Goal: Information Seeking & Learning: Find specific fact

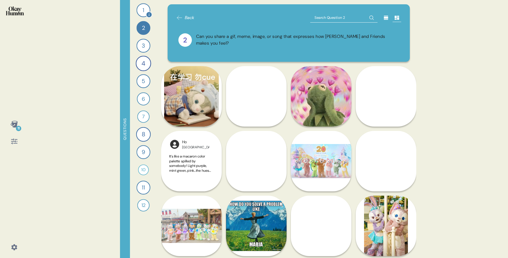
click at [144, 10] on div "1" at bounding box center [144, 10] width 14 height 14
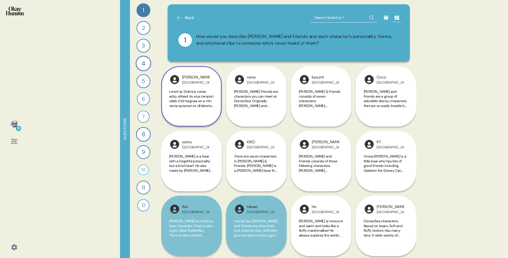
click at [203, 102] on span at bounding box center [191, 202] width 44 height 227
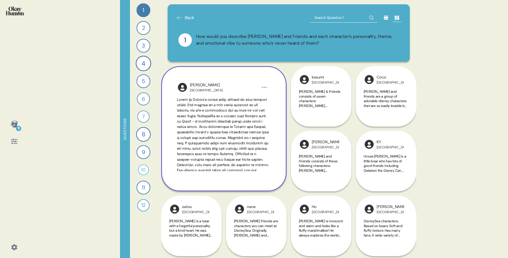
click at [253, 168] on span at bounding box center [223, 164] width 93 height 135
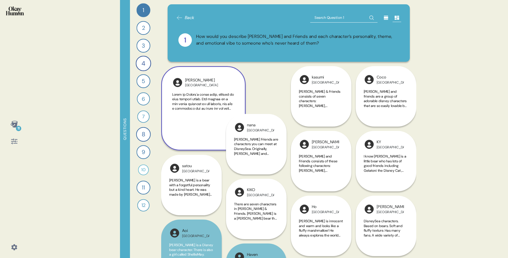
scroll to position [27, 0]
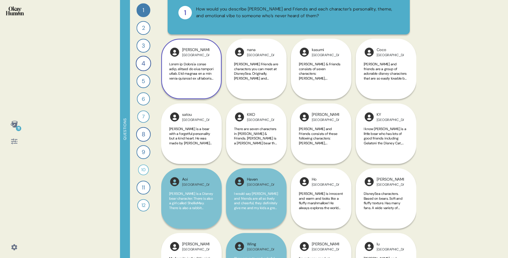
click at [192, 78] on span at bounding box center [191, 175] width 44 height 227
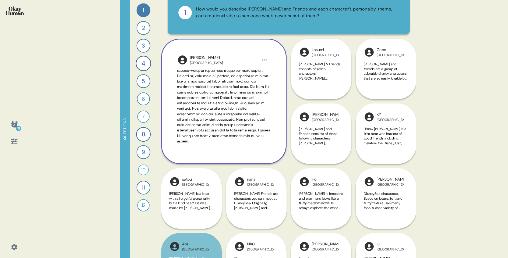
scroll to position [62, 0]
click at [265, 62] on html "11 Questions 1 How would you describe [PERSON_NAME] and Friends and each charac…" at bounding box center [254, 129] width 508 height 258
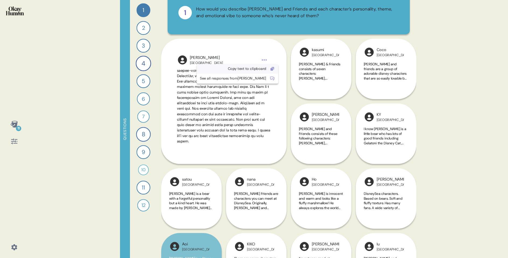
click at [242, 68] on div "Copy text to clipboard" at bounding box center [233, 68] width 67 height 5
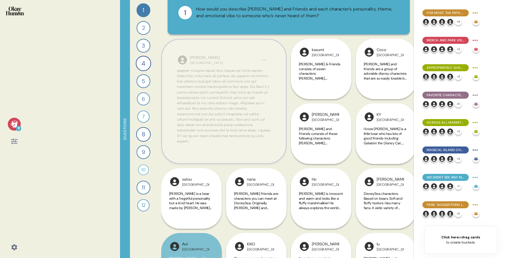
drag, startPoint x: 191, startPoint y: 58, endPoint x: 201, endPoint y: 62, distance: 11.5
click at [201, 62] on div "[GEOGRAPHIC_DATA]" at bounding box center [206, 63] width 33 height 4
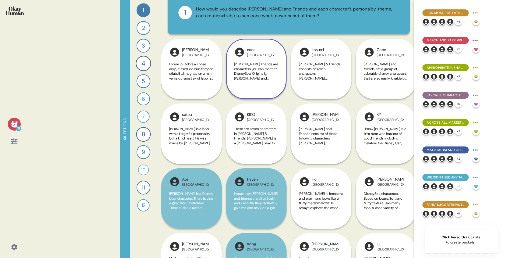
click at [264, 70] on span "[PERSON_NAME] Friends are characters you can meet at DisneySea. Originally, [PE…" at bounding box center [256, 151] width 44 height 179
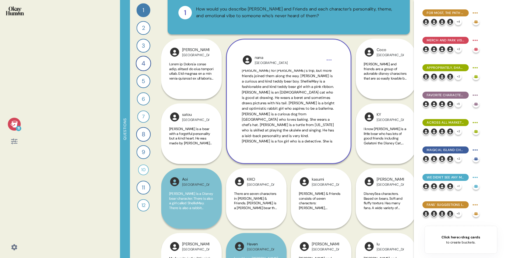
scroll to position [18, 0]
click at [290, 100] on span "[PERSON_NAME] Friends are characters you can meet at DisneySea. Originally, [PE…" at bounding box center [288, 100] width 93 height 97
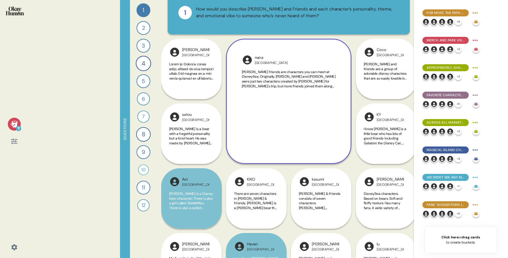
click at [290, 100] on div "[PERSON_NAME] Friends are characters you can meet at DisneySea. Originally, [PE…" at bounding box center [289, 107] width 94 height 74
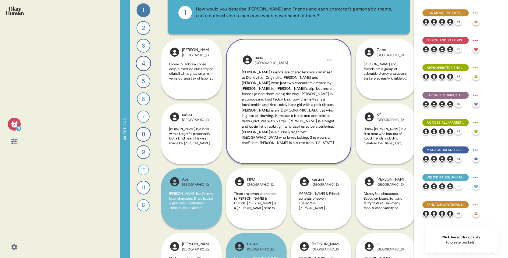
click at [288, 99] on span "[PERSON_NAME] Friends are characters you can meet at DisneySea. Originally, [PE…" at bounding box center [288, 118] width 93 height 97
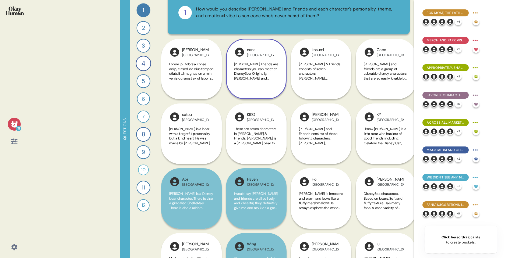
click at [274, 73] on span "[PERSON_NAME] Friends are characters you can meet at DisneySea. Originally, [PE…" at bounding box center [256, 71] width 44 height 19
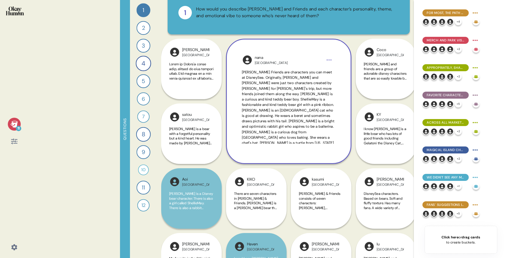
click at [332, 59] on html "11 Questions 1 How would you describe [PERSON_NAME] and Friends and each charac…" at bounding box center [254, 129] width 508 height 258
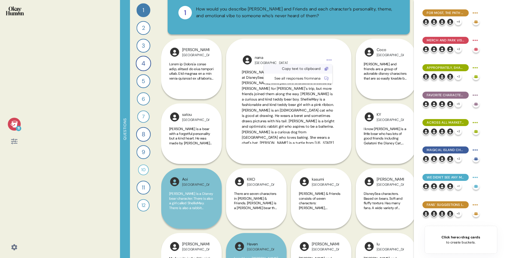
click at [314, 70] on div "Copy text to clipboard" at bounding box center [293, 68] width 53 height 5
click at [377, 67] on span "[PERSON_NAME] and friends are a group of adorable disney characters that are so…" at bounding box center [386, 130] width 44 height 137
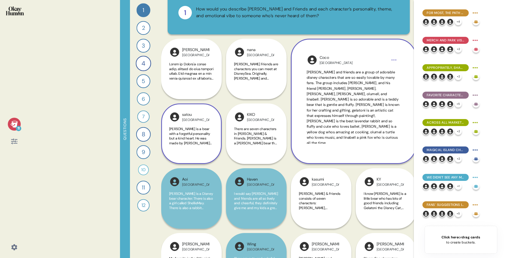
click at [183, 160] on div "satou Japan [PERSON_NAME] is a bear with a forgetful personality but a kind hea…" at bounding box center [191, 134] width 61 height 61
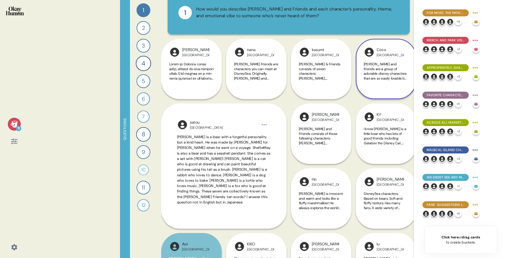
click at [265, 72] on span "[PERSON_NAME] Friends are characters you can meet at DisneySea. Originally, [PE…" at bounding box center [256, 151] width 44 height 179
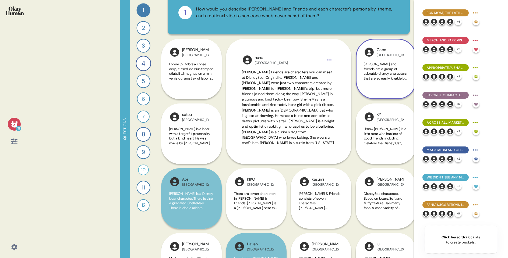
click at [379, 69] on span "[PERSON_NAME] and friends are a group of adorable disney characters that are so…" at bounding box center [386, 130] width 44 height 137
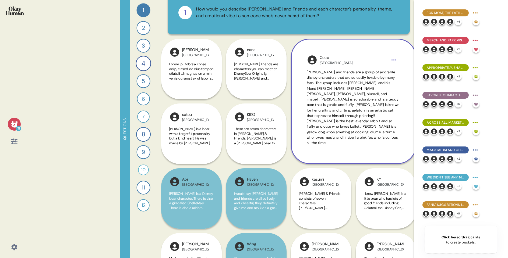
click at [360, 101] on span "[PERSON_NAME] and friends are a group of adorable disney characters that are so…" at bounding box center [353, 107] width 93 height 75
click at [360, 101] on div "[PERSON_NAME] and friends are a group of adorable disney characters that are so…" at bounding box center [354, 107] width 94 height 74
click at [394, 61] on html "11 Questions 1 How would you describe [PERSON_NAME] and Friends and each charac…" at bounding box center [254, 129] width 508 height 258
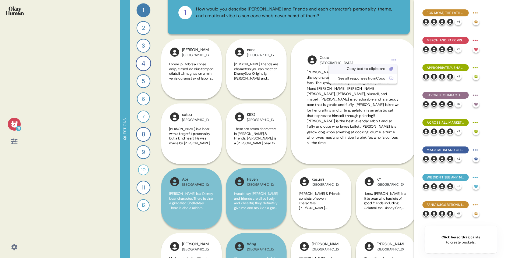
click at [364, 70] on div "Copy text to clipboard" at bounding box center [358, 68] width 53 height 5
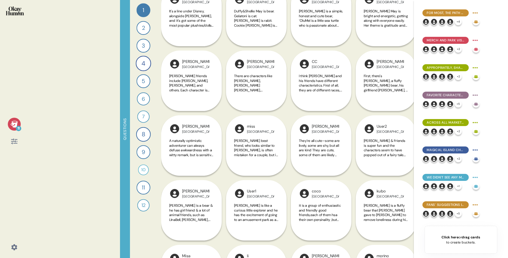
scroll to position [729, 0]
click at [332, 210] on div "[PERSON_NAME] Kong [PERSON_NAME] and Friends is a group of Disney characters in…" at bounding box center [321, 211] width 61 height 190
click at [325, 211] on div "[PERSON_NAME] Kong [PERSON_NAME] and Friends is a group of Disney characters in…" at bounding box center [321, 211] width 61 height 190
click at [329, 219] on div "[PERSON_NAME] Kong [PERSON_NAME] and Friends is a group of Disney characters in…" at bounding box center [321, 211] width 61 height 190
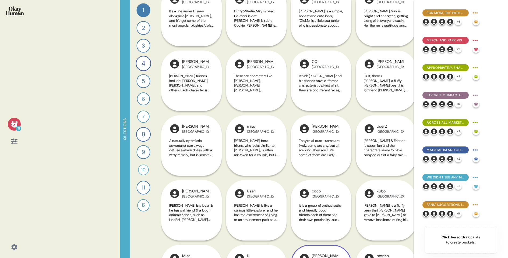
click at [329, 219] on div "[PERSON_NAME] Kong [PERSON_NAME] and Friends is a group of Disney characters in…" at bounding box center [321, 211] width 61 height 190
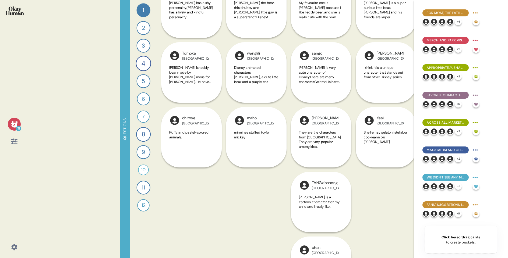
click at [334, 224] on div "chan [GEOGRAPHIC_DATA] It's very cute and charming" at bounding box center [321, 202] width 61 height 190
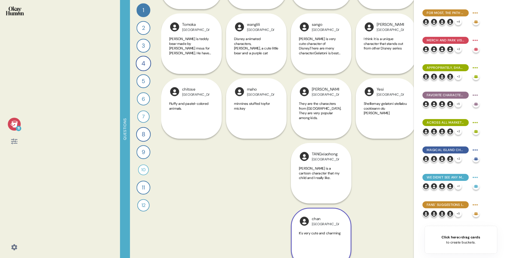
scroll to position [1166, 0]
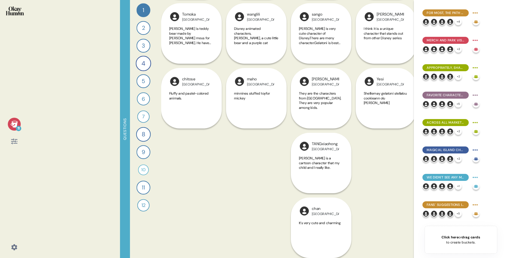
click at [355, 216] on div "Back 1 How would you describe [PERSON_NAME] and Friends and each character’s pe…" at bounding box center [288, 129] width 255 height 258
click at [316, 168] on div "chan [GEOGRAPHIC_DATA] It's very cute and charming" at bounding box center [321, 163] width 61 height 190
click at [364, 157] on div "Back 1 How would you describe [PERSON_NAME] and Friends and each character’s pe…" at bounding box center [288, 129] width 255 height 258
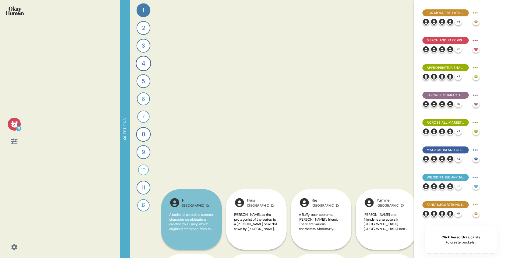
scroll to position [0, 0]
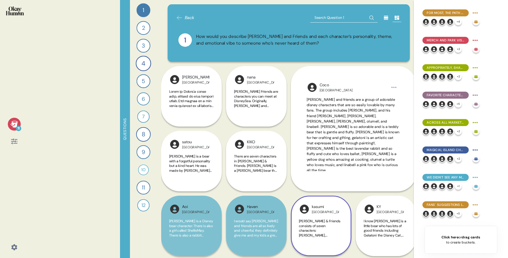
click at [350, 205] on div "kasumi Japan [PERSON_NAME] & Friends consists of seven characters: [PERSON_NAME…" at bounding box center [321, 161] width 61 height 190
click at [356, 201] on div "[PERSON_NAME] Japan DisneySea characters. Based on bears. Soft and fluffy textu…" at bounding box center [386, 258] width 61 height 125
click at [377, 219] on div "[PERSON_NAME] Japan DisneySea characters. Based on bears. Soft and fluffy textu…" at bounding box center [386, 258] width 61 height 125
click at [383, 225] on div "[PERSON_NAME] Japan DisneySea characters. Based on bears. Soft and fluffy textu…" at bounding box center [386, 258] width 61 height 125
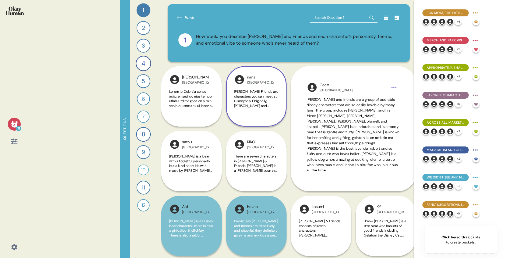
click at [229, 99] on div "nana Japan [PERSON_NAME] Friends are characters you can meet at [GEOGRAPHIC_DAT…" at bounding box center [256, 96] width 61 height 61
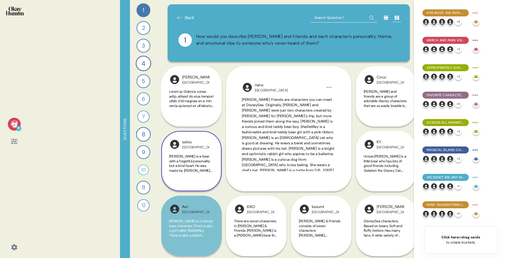
click at [187, 187] on div "satou Japan [PERSON_NAME] is a bear with a forgetful personality but a kind hea…" at bounding box center [191, 161] width 61 height 61
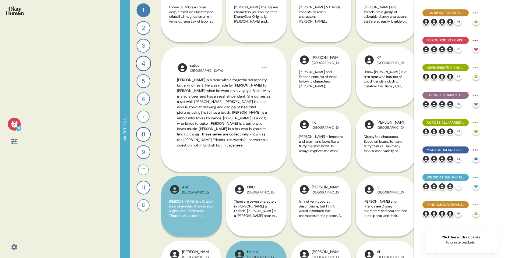
scroll to position [84, 0]
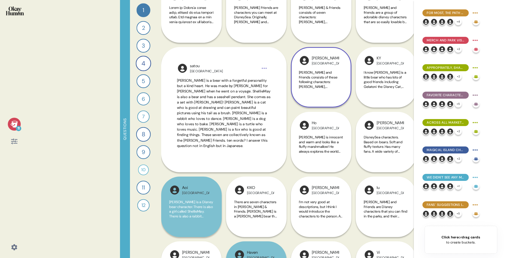
click at [305, 49] on div "[PERSON_NAME] Kong [PERSON_NAME] and Friends consists of these following charac…" at bounding box center [321, 77] width 61 height 61
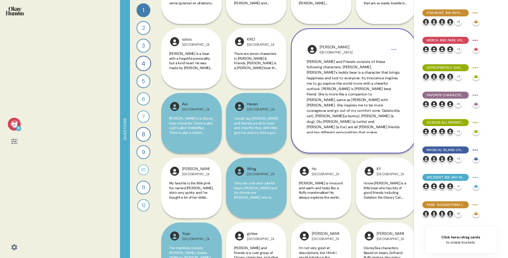
scroll to position [104, 0]
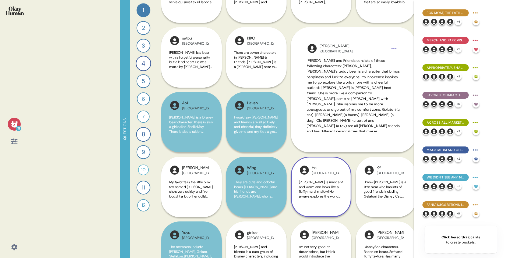
click at [327, 185] on span "[PERSON_NAME] is innocent and warm and looks like a fluffy marshmallow! He alwa…" at bounding box center [321, 222] width 44 height 85
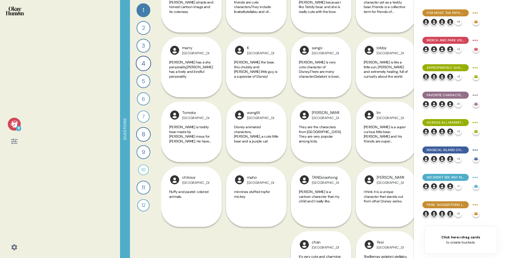
scroll to position [1101, 0]
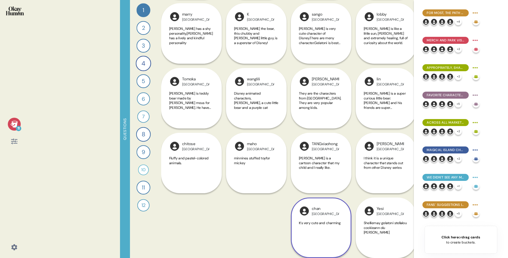
click at [321, 163] on div "chan [GEOGRAPHIC_DATA] It's very cute and charming" at bounding box center [321, 195] width 61 height 125
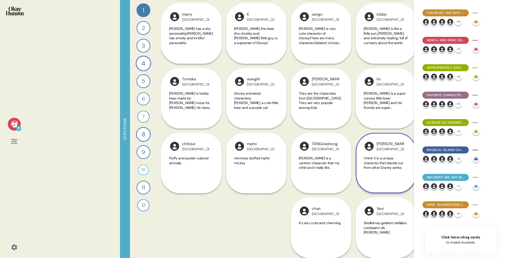
click at [385, 163] on span "I think it is a unique character that stands out from other Disney series" at bounding box center [383, 163] width 39 height 14
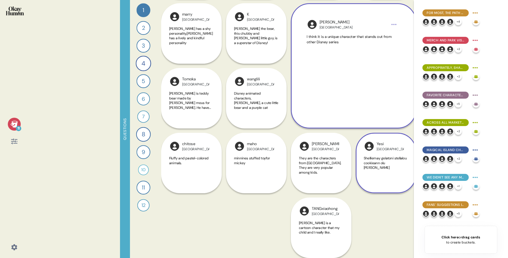
click at [379, 165] on span "Shelliemay gelatoni stellalou cookieann olu [PERSON_NAME]" at bounding box center [386, 163] width 44 height 14
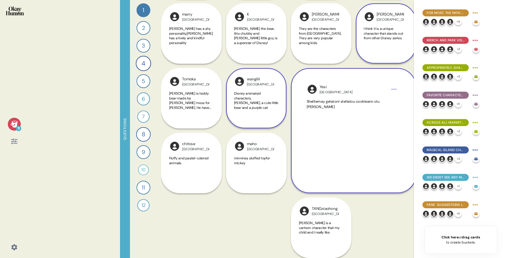
click at [250, 92] on span "Disney animated characters, [PERSON_NAME], a cute little bear and a purple cat" at bounding box center [256, 100] width 44 height 19
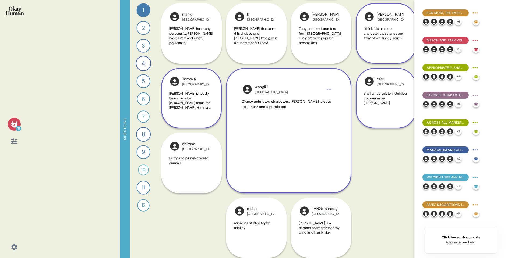
click at [197, 100] on span "[PERSON_NAME] is teddy bear made by [PERSON_NAME] mous for [PERSON_NAME]. He ha…" at bounding box center [190, 102] width 42 height 23
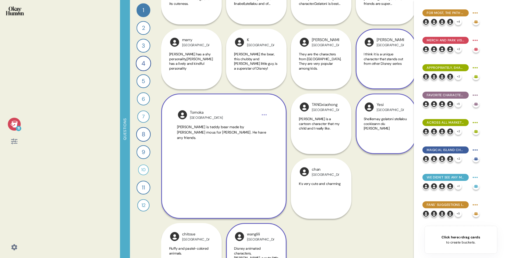
scroll to position [1071, 0]
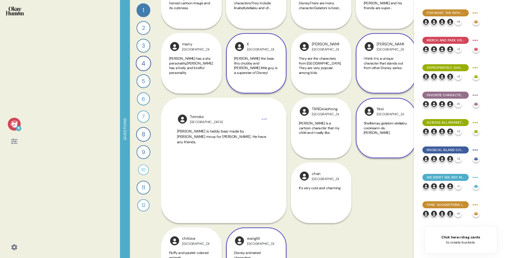
click at [244, 74] on span "[PERSON_NAME] the bear, this chubby and [PERSON_NAME] little guy, is a supersta…" at bounding box center [256, 65] width 44 height 19
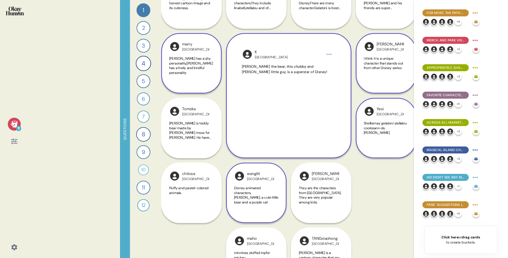
click at [199, 62] on span "[PERSON_NAME] has a shy personality,[PERSON_NAME] has a lively and kindful pers…" at bounding box center [191, 65] width 44 height 19
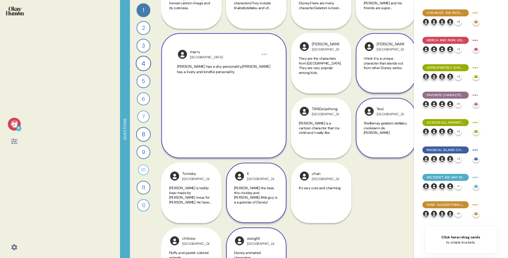
click at [203, 71] on span "[PERSON_NAME] has a shy personality,[PERSON_NAME] has a lively and kindful pers…" at bounding box center [224, 69] width 94 height 10
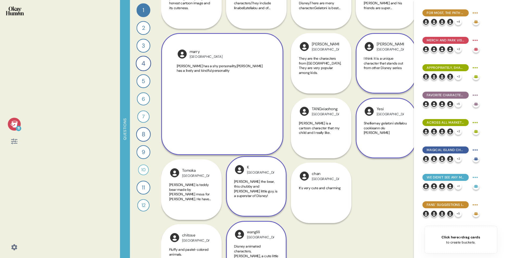
click at [203, 71] on span "[PERSON_NAME] has a shy personality,[PERSON_NAME] has a lively and kindful pers…" at bounding box center [220, 68] width 86 height 9
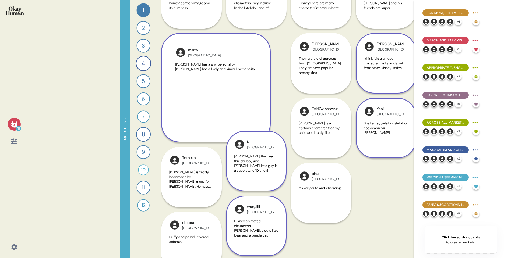
scroll to position [1041, 0]
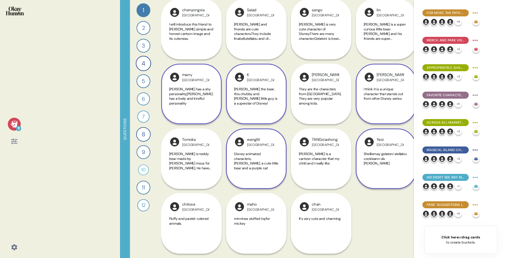
click at [184, 98] on span "[PERSON_NAME] has a shy personality,[PERSON_NAME] has a lively and kindful pers…" at bounding box center [191, 96] width 44 height 19
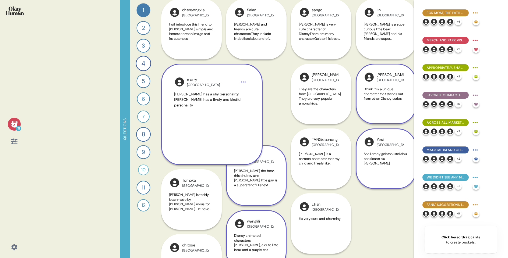
scroll to position [1071, 0]
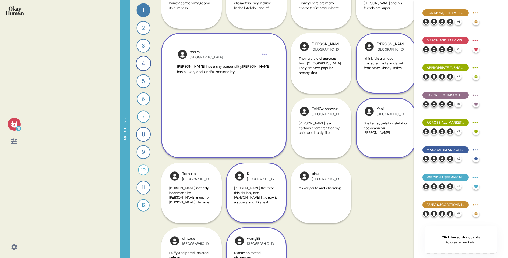
click at [269, 53] on div "marry China" at bounding box center [224, 54] width 94 height 11
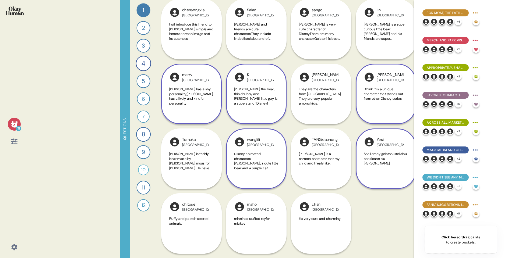
click at [203, 84] on div "marry [PERSON_NAME] has a shy personality,[PERSON_NAME] has a lively and kindfu…" at bounding box center [191, 94] width 61 height 61
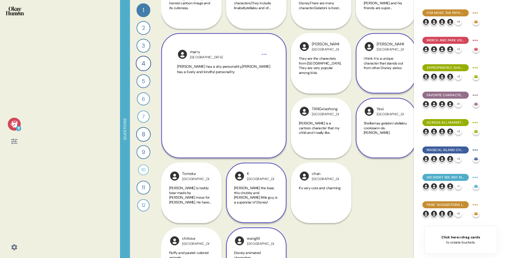
click at [264, 54] on html "11 Questions 1 How would you describe [PERSON_NAME] and Friends and each charac…" at bounding box center [254, 129] width 508 height 258
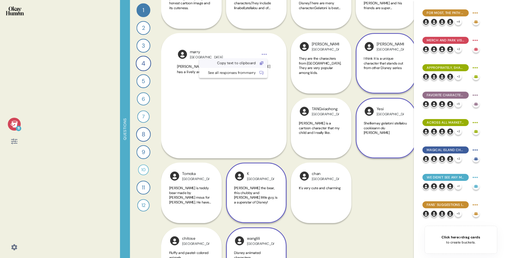
click at [256, 65] on div "Copy text to clipboard" at bounding box center [228, 63] width 53 height 5
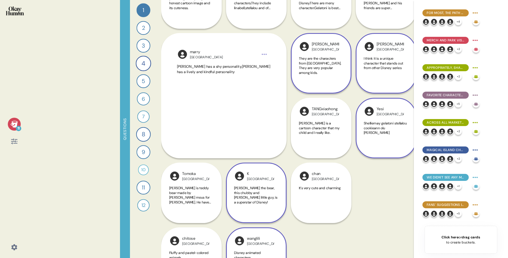
click at [319, 71] on div "They are the characters from [GEOGRAPHIC_DATA]. They are very popular among kid…" at bounding box center [321, 68] width 44 height 25
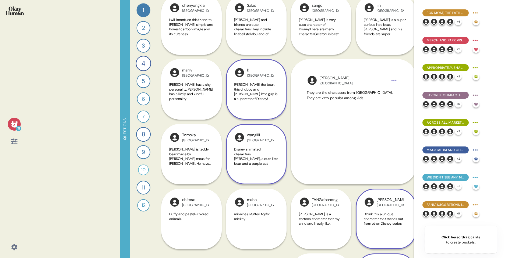
scroll to position [1044, 0]
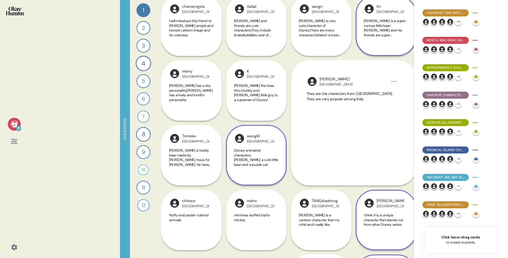
click at [395, 41] on div "[PERSON_NAME] is a super curious little bear.[PERSON_NAME] and his friends are …" at bounding box center [386, 31] width 44 height 25
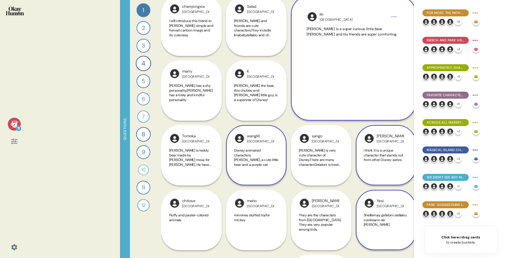
click at [351, 28] on span "[PERSON_NAME] is a super curious little bear.[PERSON_NAME] and his friends are …" at bounding box center [352, 32] width 91 height 10
click at [351, 28] on span "[PERSON_NAME] is a super curious little bear.[PERSON_NAME] and his friends are …" at bounding box center [349, 30] width 84 height 9
click at [351, 28] on div "[PERSON_NAME] China [PERSON_NAME] is a super curious little bear.[PERSON_NAME] …" at bounding box center [354, 57] width 125 height 125
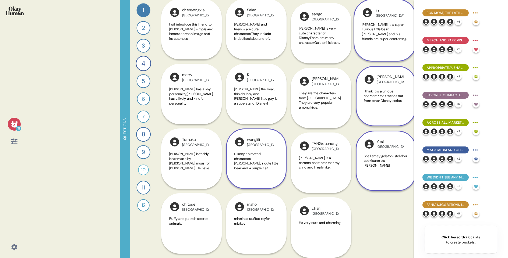
scroll to position [1041, 0]
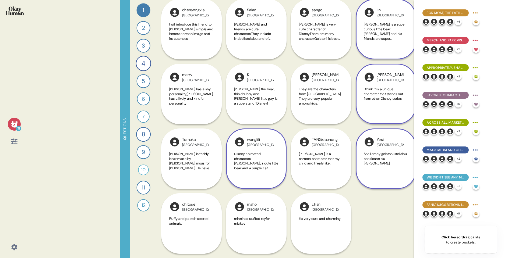
click at [408, 11] on div "lin [GEOGRAPHIC_DATA]" at bounding box center [386, 12] width 44 height 11
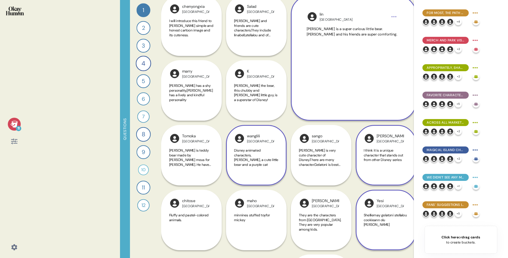
click at [397, 12] on div "lin [GEOGRAPHIC_DATA]" at bounding box center [354, 16] width 94 height 11
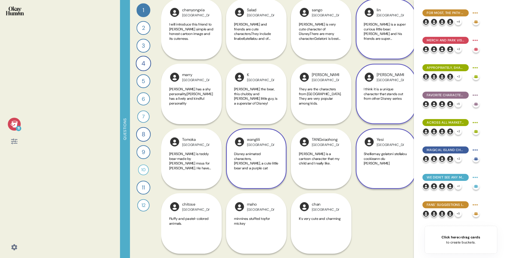
click at [396, 14] on div "lin [GEOGRAPHIC_DATA]" at bounding box center [390, 12] width 27 height 10
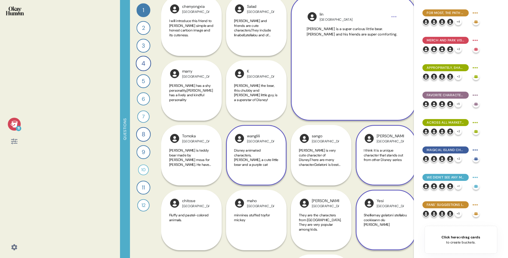
click at [393, 15] on html "11 Questions 1 How would you describe [PERSON_NAME] and Friends and each charac…" at bounding box center [254, 129] width 508 height 258
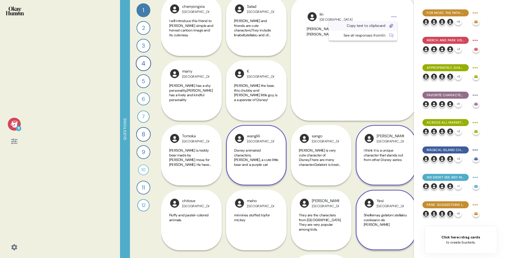
click at [365, 26] on div "Copy text to clipboard" at bounding box center [358, 25] width 53 height 5
click at [92, 38] on div "11 Questions 1 How would you describe [PERSON_NAME] and Friends and each charac…" at bounding box center [254, 129] width 508 height 258
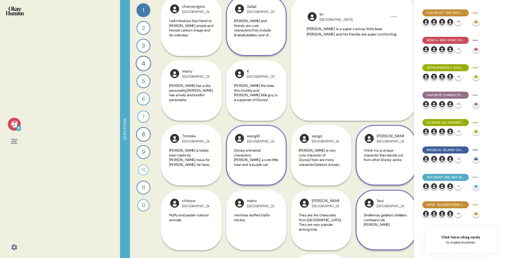
click at [271, 26] on span "[PERSON_NAME] and friends are cute characters.They include linabell,stellalou a…" at bounding box center [252, 30] width 37 height 23
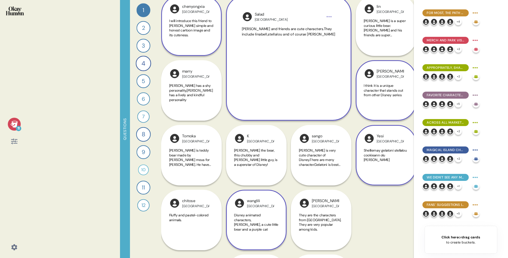
click at [175, 26] on span "I will introduce this friend to [PERSON_NAME] simple and honest cartoon image a…" at bounding box center [191, 28] width 44 height 19
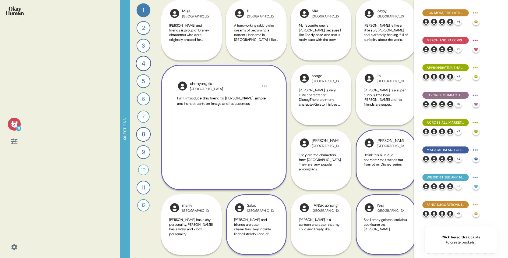
scroll to position [968, 0]
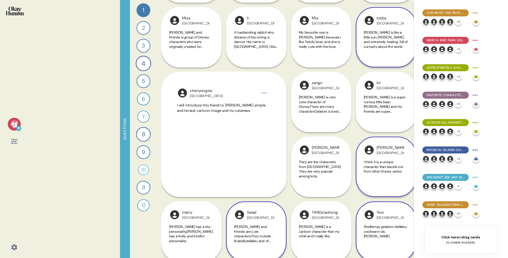
click at [378, 44] on span "[PERSON_NAME] is like a little sun, [PERSON_NAME] and extremely healing, full o…" at bounding box center [386, 39] width 44 height 19
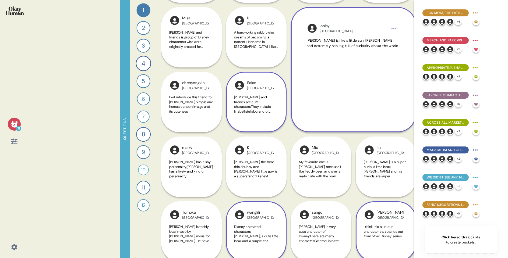
click at [400, 27] on div "lobby [GEOGRAPHIC_DATA]" at bounding box center [354, 28] width 94 height 11
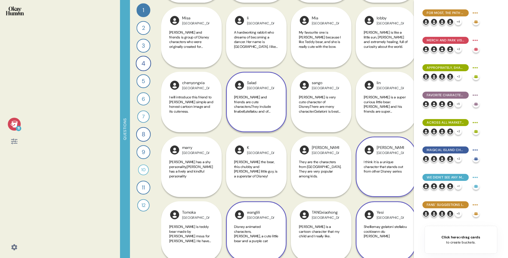
click at [390, 40] on span "[PERSON_NAME] is like a little sun, [PERSON_NAME] and extremely healing, full o…" at bounding box center [386, 39] width 44 height 19
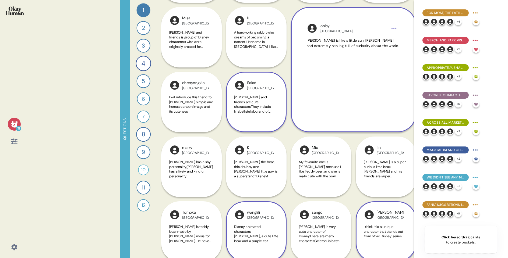
click at [394, 30] on html "11 Questions 1 How would you describe [PERSON_NAME] and Friends and each charac…" at bounding box center [254, 129] width 508 height 258
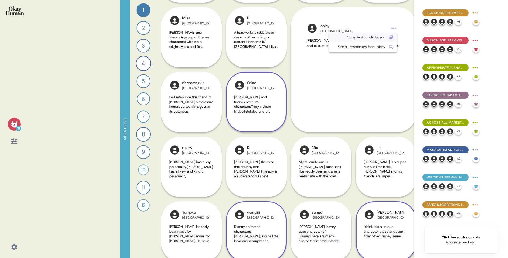
click at [386, 37] on div "Copy text to clipboard" at bounding box center [358, 37] width 53 height 5
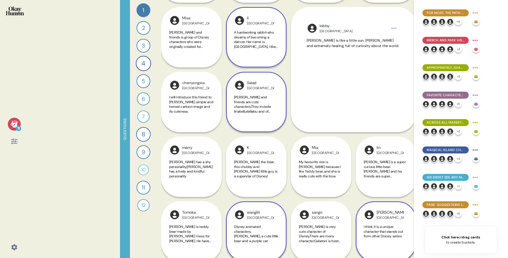
click at [238, 50] on div "A hardworking rabbit who dreams of becoming a dancer. Her name is [GEOGRAPHIC_D…" at bounding box center [256, 42] width 44 height 25
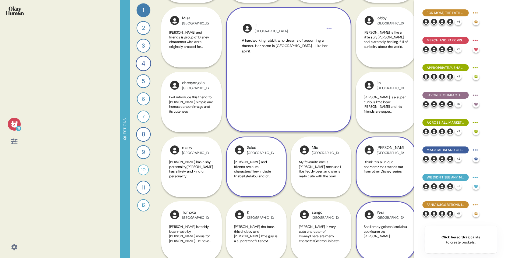
click at [331, 27] on html "11 Questions 1 How would you describe [PERSON_NAME] and Friends and each charac…" at bounding box center [254, 129] width 508 height 258
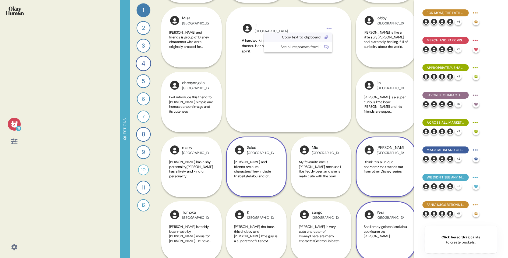
click at [323, 39] on div "Copy text to clipboard" at bounding box center [298, 38] width 68 height 10
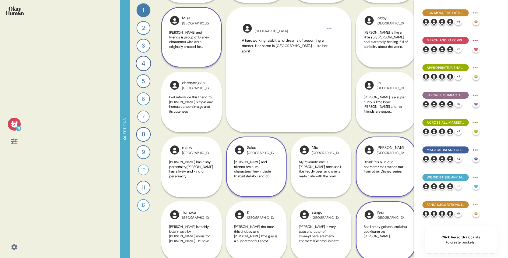
click at [205, 39] on span "[PERSON_NAME] and friends is group of Disney characters who were originally cre…" at bounding box center [189, 41] width 40 height 23
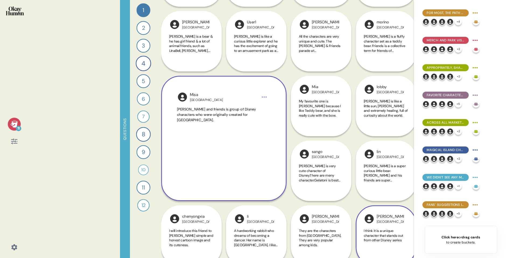
scroll to position [891, 0]
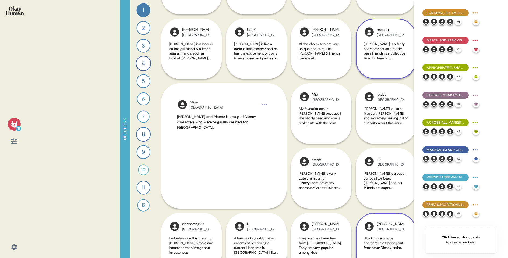
click at [392, 44] on span "[PERSON_NAME] is a fluffy character set as a teddy bear. Friends is a collectiv…" at bounding box center [384, 53] width 41 height 23
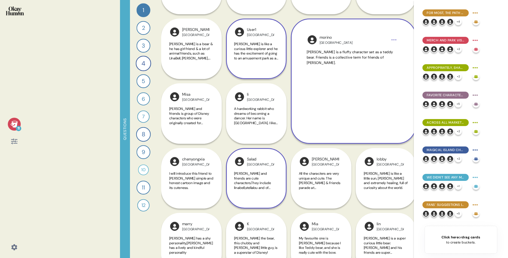
click at [272, 46] on span "[PERSON_NAME] is like a curious little explorer and he has the excitement of go…" at bounding box center [256, 53] width 44 height 23
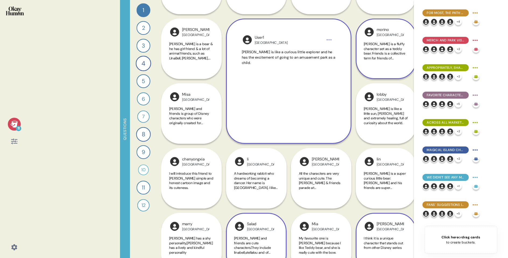
click at [331, 38] on html "11 Questions 1 How would you describe [PERSON_NAME] and Friends and each charac…" at bounding box center [254, 129] width 508 height 258
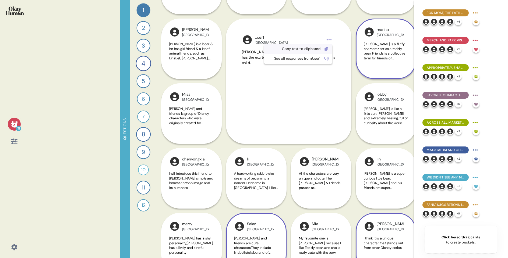
click at [325, 47] on div "Copy text to clipboard" at bounding box center [298, 49] width 68 height 10
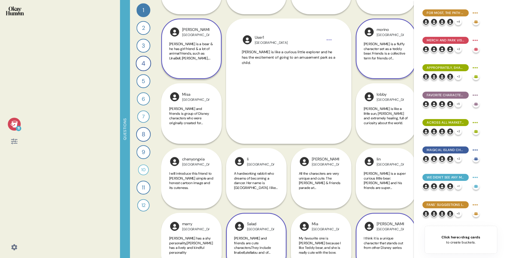
click at [198, 54] on span "[PERSON_NAME] is a bear & he has girl friend & a lot of animal friends, such as…" at bounding box center [191, 53] width 44 height 23
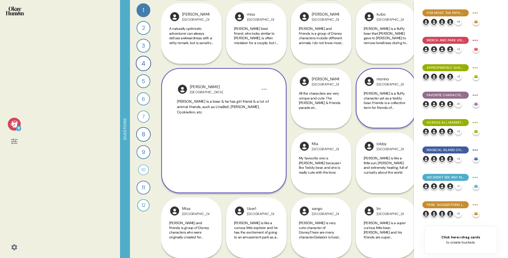
scroll to position [841, 0]
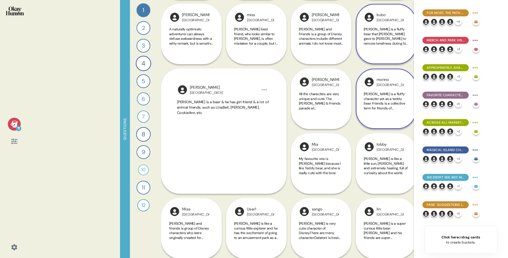
click at [383, 41] on span "[PERSON_NAME] is a fluffy bear that [PERSON_NAME] gave to [PERSON_NAME] to remo…" at bounding box center [386, 38] width 44 height 23
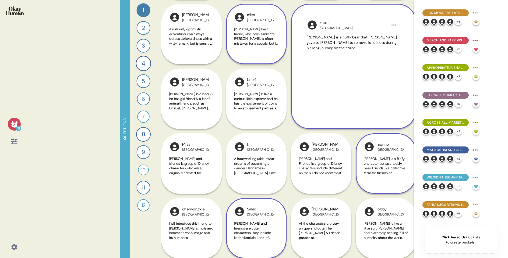
click at [254, 36] on span "[PERSON_NAME] best friend, who looks similar to [PERSON_NAME], is often mistake…" at bounding box center [256, 38] width 44 height 23
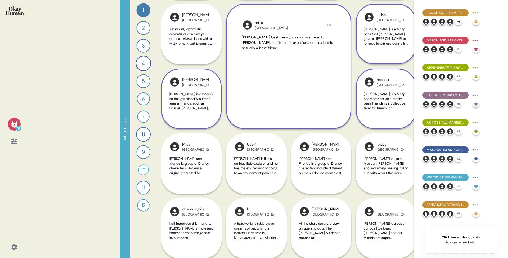
click at [176, 99] on span "[PERSON_NAME] is a bear & he has girl friend & a lot of animal friends, such as…" at bounding box center [191, 103] width 44 height 23
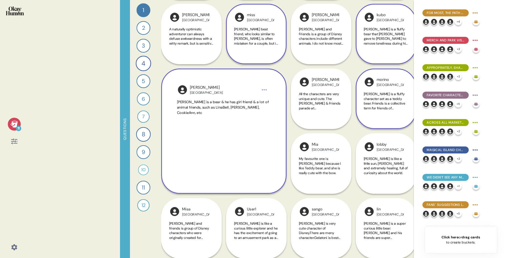
click at [267, 89] on html "11 Questions 1 How would you describe [PERSON_NAME] and Friends and each charac…" at bounding box center [254, 129] width 508 height 258
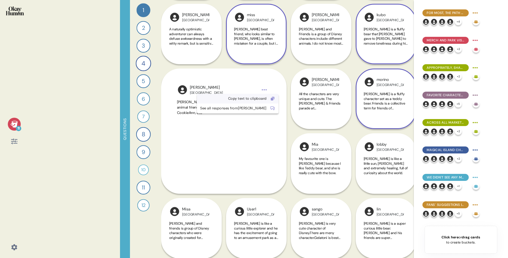
click at [258, 97] on div "Copy text to clipboard" at bounding box center [238, 99] width 82 height 10
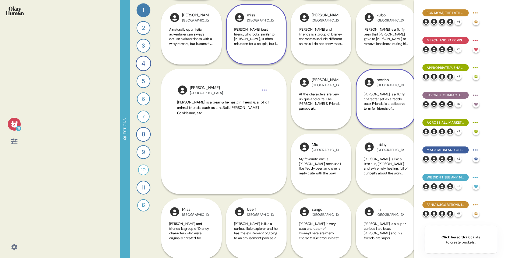
click at [383, 38] on span "[PERSON_NAME] is a fluffy bear that [PERSON_NAME] gave to [PERSON_NAME] to remo…" at bounding box center [386, 38] width 44 height 23
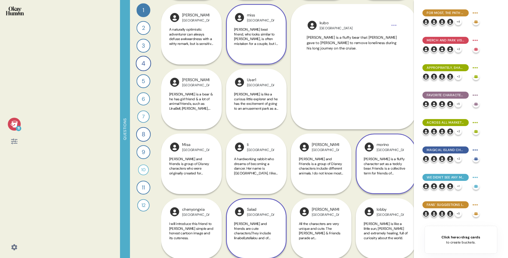
click at [260, 30] on span "[PERSON_NAME] best friend, who looks similar to [PERSON_NAME], is often mistake…" at bounding box center [256, 38] width 44 height 23
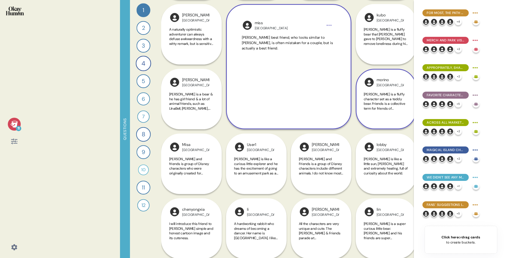
click at [330, 25] on html "11 Questions 1 How would you describe [PERSON_NAME] and Friends and each charac…" at bounding box center [254, 129] width 508 height 258
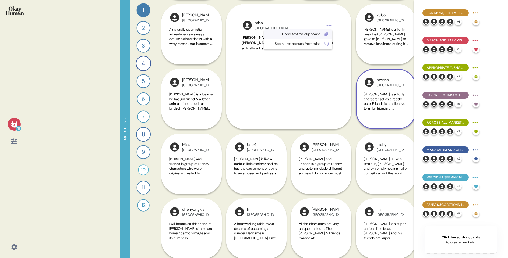
click at [320, 35] on div "Copy text to clipboard" at bounding box center [293, 34] width 53 height 5
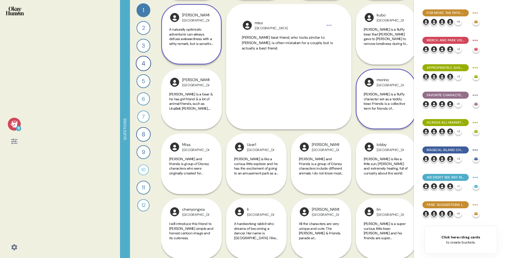
click at [201, 27] on div "[PERSON_NAME] A naturally optimistic adventurer can always defuse awkwardness w…" at bounding box center [191, 34] width 61 height 61
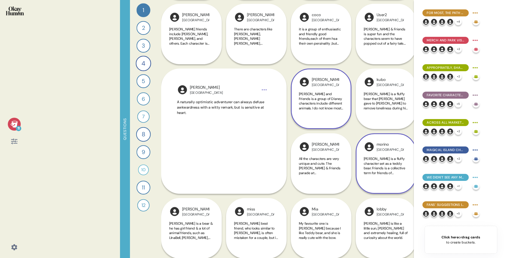
scroll to position [765, 0]
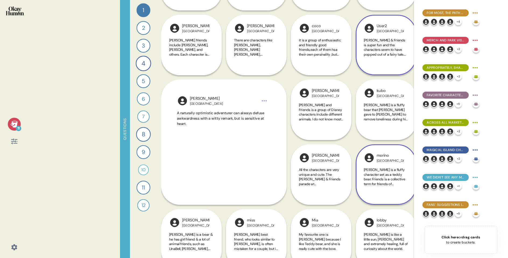
click at [382, 46] on span "[PERSON_NAME] & Friends is super fun and the characters seem to have popped out…" at bounding box center [385, 52] width 42 height 28
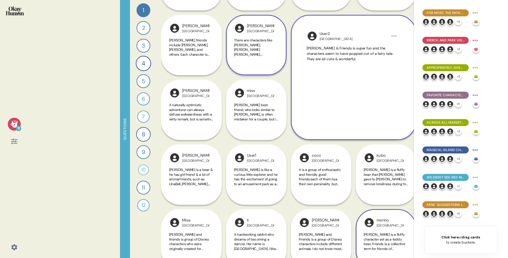
click at [274, 47] on span "There are characters like [PERSON_NAME], [PERSON_NAME] [PERSON_NAME], [PERSON_N…" at bounding box center [256, 47] width 44 height 19
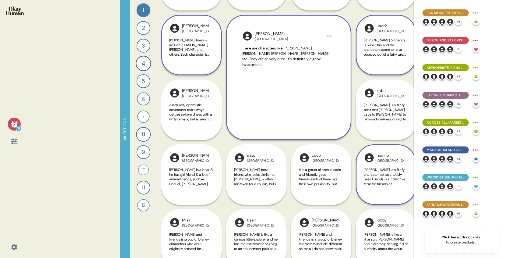
click at [191, 41] on span "[PERSON_NAME] friends include [PERSON_NAME], [PERSON_NAME], and others. Each ch…" at bounding box center [189, 54] width 41 height 33
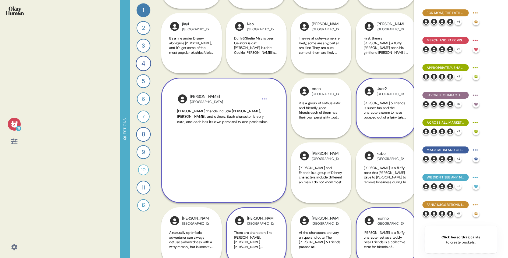
scroll to position [693, 0]
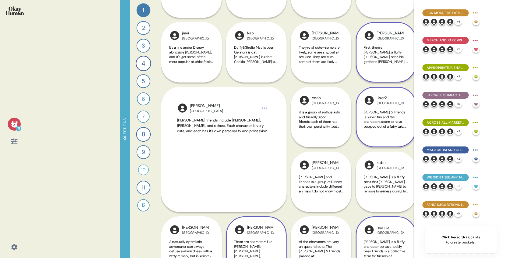
click at [385, 59] on span "First, there's [PERSON_NAME], a fluffy [PERSON_NAME] bear, his girlfriend [PERS…" at bounding box center [386, 64] width 44 height 38
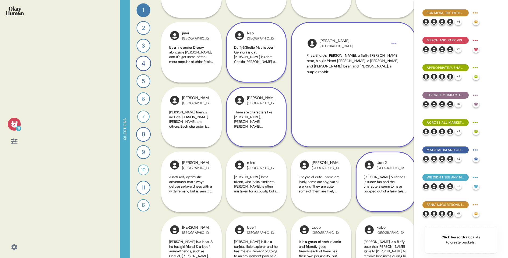
click at [255, 52] on span "Duffy&Shellie May is bear. Gelatoni is cat. [PERSON_NAME] is rabit. Cookie [PER…" at bounding box center [255, 66] width 43 height 42
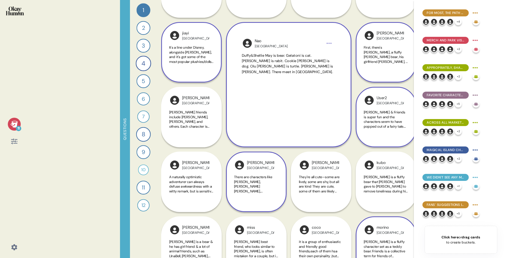
click at [183, 61] on span "It's a line under Disney, alongside [PERSON_NAME], and it's got some of the mos…" at bounding box center [191, 61] width 44 height 33
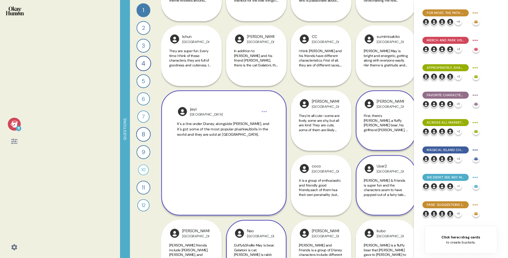
scroll to position [621, 0]
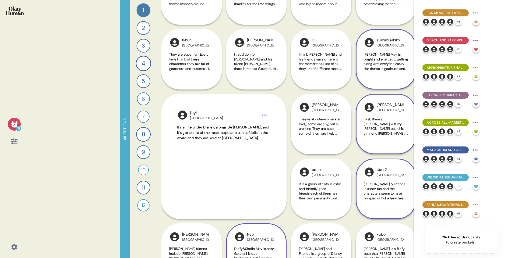
click at [379, 72] on div "[PERSON_NAME] May is bright and energetic, getting along with everyone easily. …" at bounding box center [386, 64] width 44 height 25
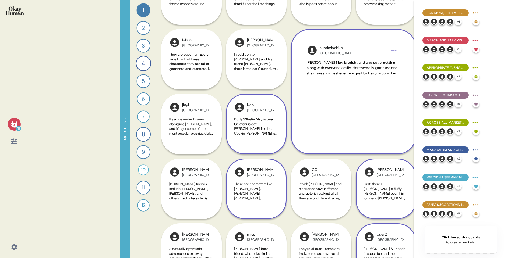
click at [394, 50] on html "11 Questions 1 How would you describe [PERSON_NAME] and Friends and each charac…" at bounding box center [254, 129] width 508 height 258
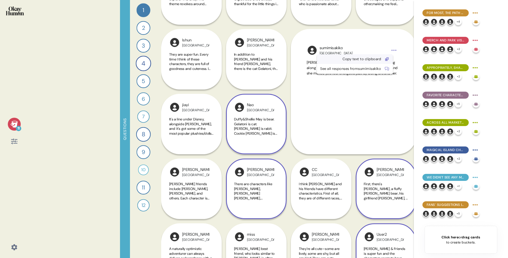
click at [378, 61] on div "Copy text to clipboard" at bounding box center [350, 59] width 61 height 5
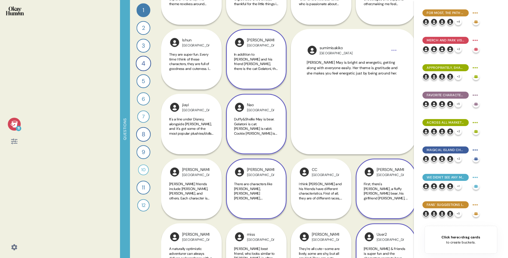
click at [244, 62] on span "In addition to [PERSON_NAME] and his friend [PERSON_NAME], there is the cat Gel…" at bounding box center [256, 71] width 44 height 38
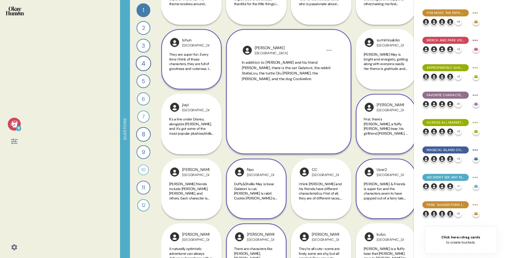
click at [193, 67] on span "They are super fun. Every time I think of these characters, they are full of go…" at bounding box center [189, 68] width 41 height 33
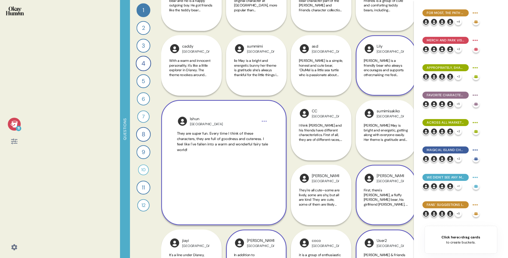
scroll to position [548, 0]
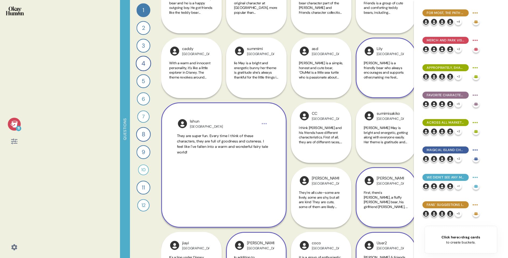
click at [381, 71] on span "[PERSON_NAME] is a friendly bear who always encourages and supports other,makin…" at bounding box center [384, 82] width 41 height 42
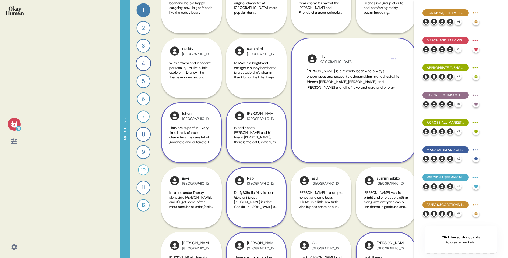
click at [397, 61] on html "11 Questions 1 How would you describe [PERSON_NAME] and Friends and each charac…" at bounding box center [254, 129] width 508 height 258
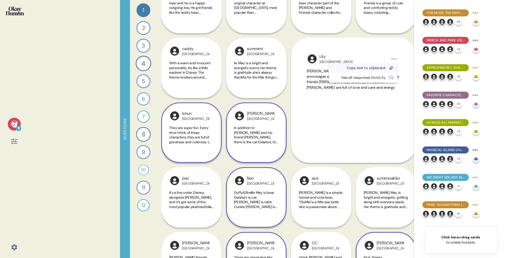
click at [387, 69] on div "Copy text to clipboard" at bounding box center [363, 68] width 68 height 10
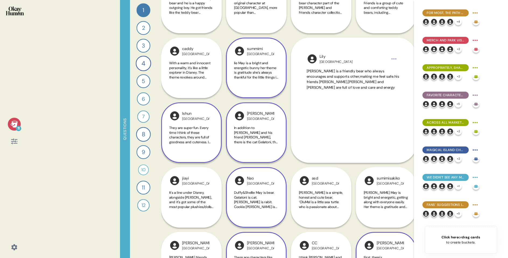
click at [265, 68] on span "lie May is a bright and energetic bunny her theme is gratitude she’s always tha…" at bounding box center [256, 77] width 44 height 33
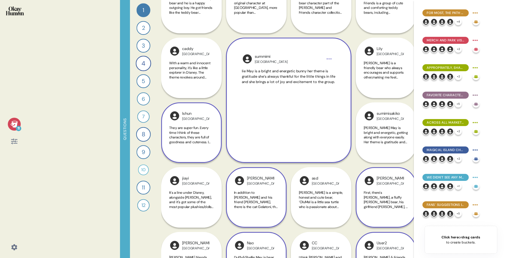
click at [331, 57] on html "11 Questions 1 How would you describe [PERSON_NAME] and Friends and each charac…" at bounding box center [254, 129] width 508 height 258
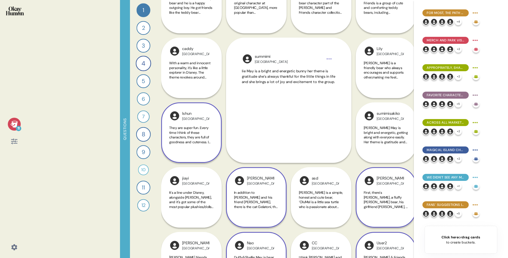
click at [351, 39] on html "11 Questions 1 How would you describe [PERSON_NAME] and Friends and each charac…" at bounding box center [254, 129] width 508 height 258
click at [195, 75] on span "With a warm and innocent personality, it's like a little explorer in Disney. Th…" at bounding box center [191, 77] width 44 height 33
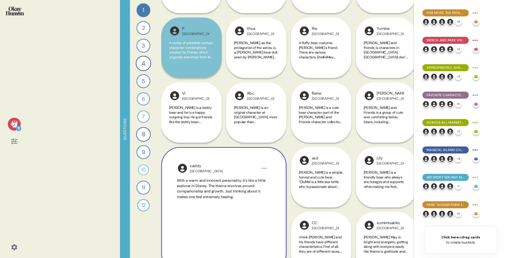
scroll to position [439, 0]
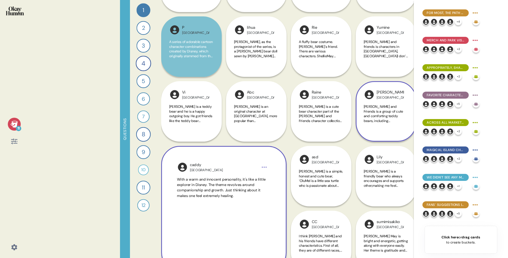
click at [387, 111] on span "[PERSON_NAME] and Friends is a group of cute and comforting teddy bears, includ…" at bounding box center [384, 127] width 41 height 47
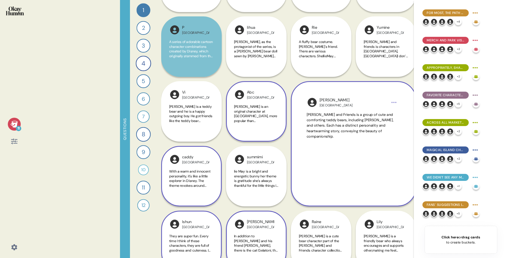
click at [266, 112] on span "[PERSON_NAME] is an original character at [GEOGRAPHIC_DATA], more popular than …" at bounding box center [256, 113] width 44 height 19
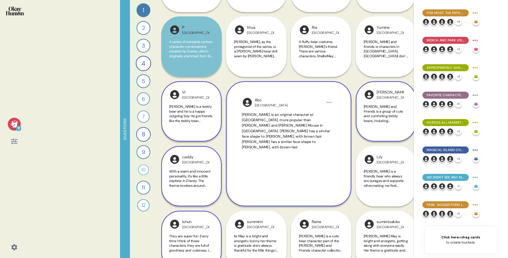
click at [181, 116] on span "[PERSON_NAME] is a teddy bear and he is a happy outgoing boy. He got friends li…" at bounding box center [190, 130] width 43 height 52
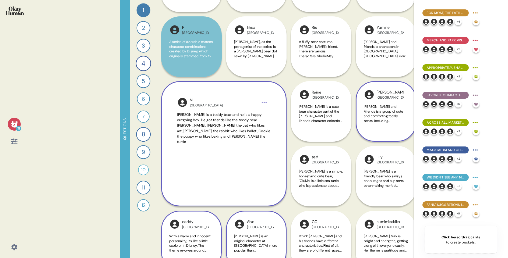
click at [267, 102] on html "11 Questions 1 How would you describe [PERSON_NAME] and Friends and each charac…" at bounding box center [254, 129] width 508 height 258
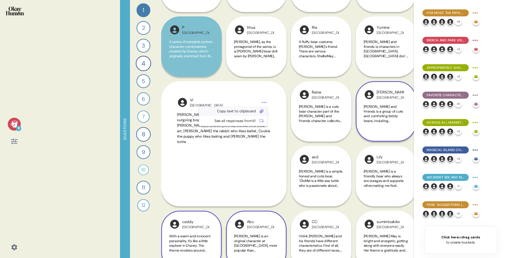
click at [262, 110] on icon at bounding box center [262, 111] width 4 height 4
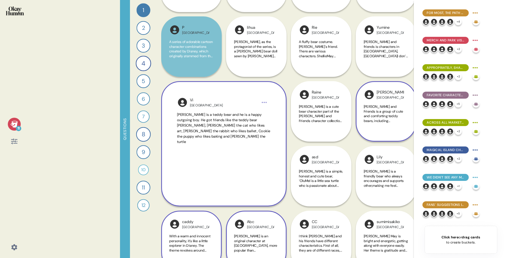
scroll to position [410, 0]
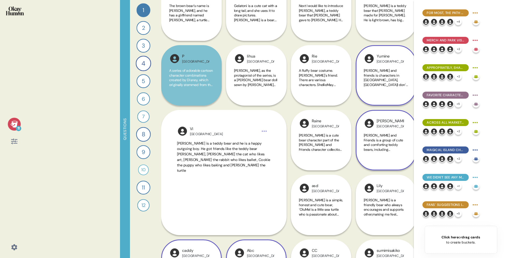
click at [379, 71] on span "[PERSON_NAME] and friends is characters in [GEOGRAPHIC_DATA],[GEOGRAPHIC_DATA]I…" at bounding box center [386, 94] width 44 height 52
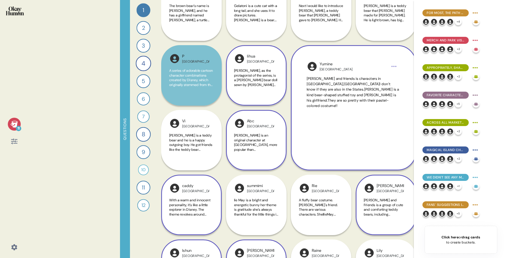
click at [260, 74] on span "[PERSON_NAME], as the protagonist of the series, is a [PERSON_NAME] bear doll s…" at bounding box center [256, 96] width 44 height 57
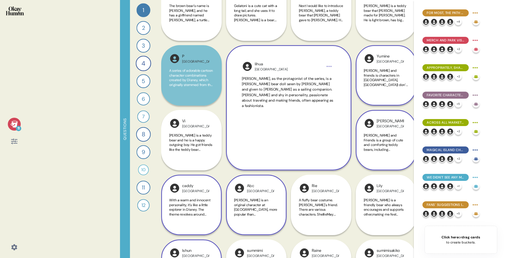
click at [331, 67] on html "11 Questions 1 How would you describe [PERSON_NAME] and Friends and each charac…" at bounding box center [254, 129] width 508 height 258
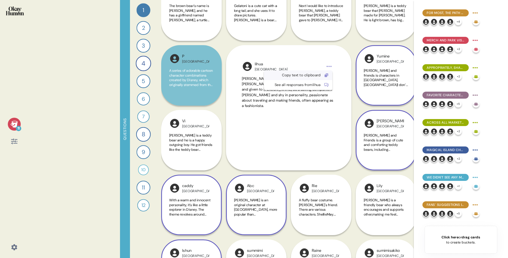
click at [320, 76] on div "Copy text to clipboard" at bounding box center [293, 75] width 53 height 5
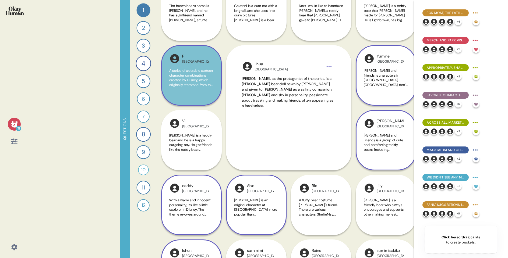
click at [189, 82] on span "A series of adorable cartoon character combinations created by Disney, which or…" at bounding box center [191, 94] width 44 height 52
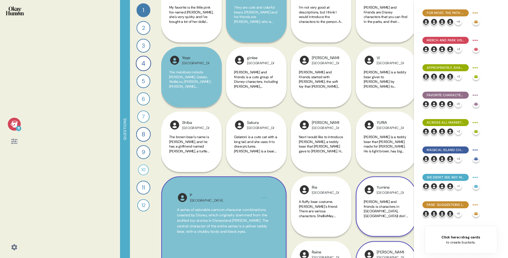
scroll to position [282, 0]
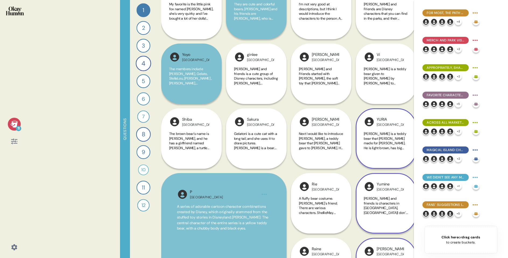
click at [375, 145] on span "[PERSON_NAME] is a teddy bear that [PERSON_NAME] made for [PERSON_NAME]. He is …" at bounding box center [386, 158] width 44 height 52
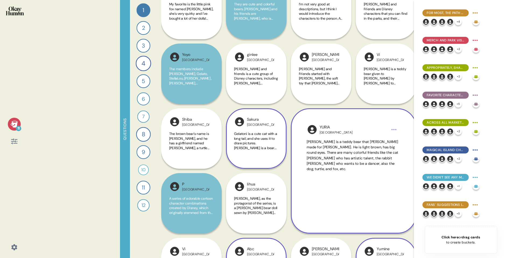
click at [262, 141] on span "Gelatoni is a cute cat with a long tail, and she uses it to draw pictures. [PER…" at bounding box center [255, 160] width 43 height 57
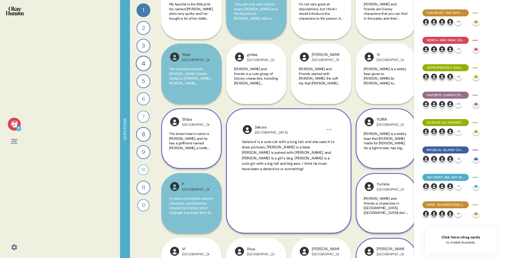
click at [186, 139] on span "The brown bear's name is [PERSON_NAME], and he has a girlfriend named [PERSON_N…" at bounding box center [189, 167] width 40 height 71
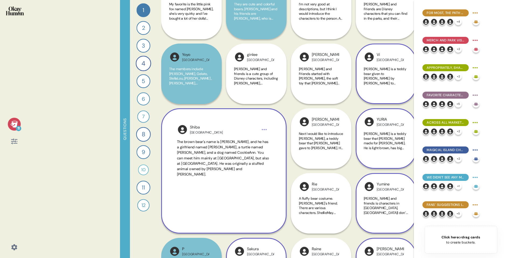
click at [388, 73] on span "[PERSON_NAME] is a teddy bear given to [PERSON_NAME] by [PERSON_NAME] to accomp…" at bounding box center [385, 102] width 43 height 71
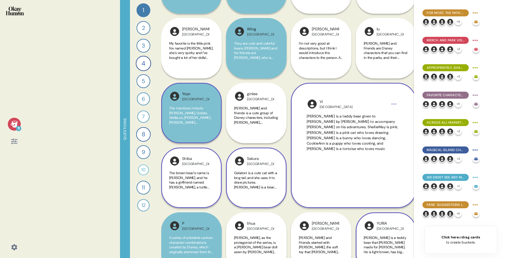
scroll to position [241, 0]
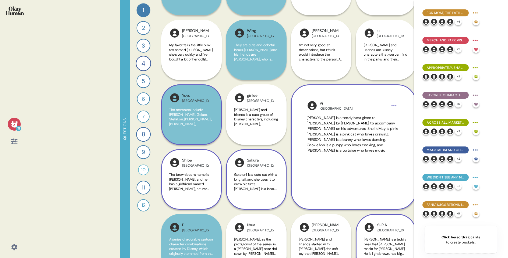
click at [194, 98] on div "Yoyo" at bounding box center [195, 96] width 27 height 6
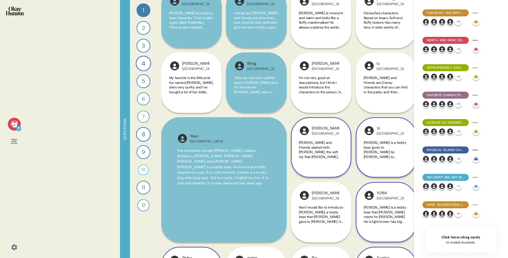
scroll to position [203, 0]
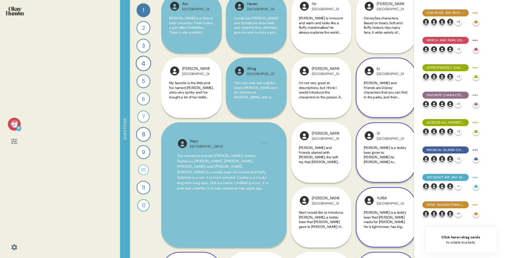
click at [381, 102] on div "[PERSON_NAME] and Friends are Disney characters that you can find in the parks,…" at bounding box center [386, 93] width 44 height 25
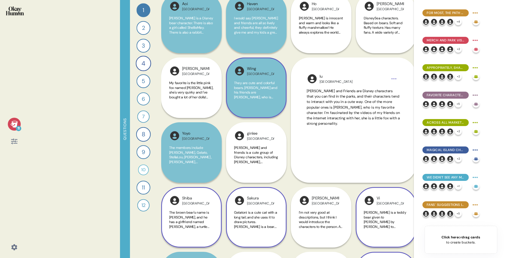
click at [265, 96] on span "They are cute and colorful bears. [PERSON_NAME] and his friends are [PERSON_NAM…" at bounding box center [256, 123] width 44 height 85
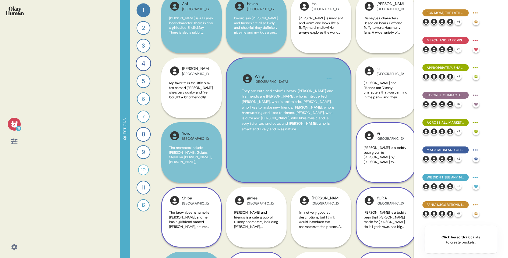
click at [328, 78] on html "11 Questions 1 How would you describe [PERSON_NAME] and Friends and each charac…" at bounding box center [254, 129] width 508 height 258
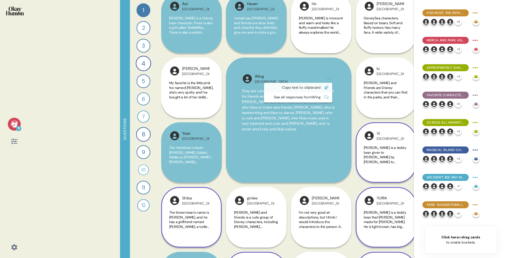
click at [321, 87] on div "Copy text to clipboard" at bounding box center [293, 87] width 53 height 5
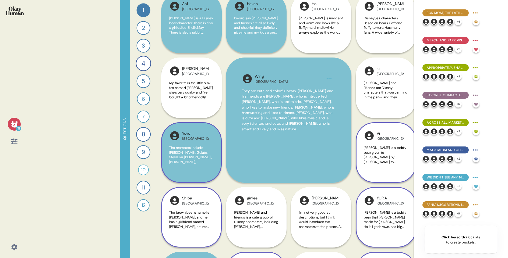
click at [197, 158] on span "The members include [PERSON_NAME], Gelato, StellaLou, [PERSON_NAME] ,[PERSON_NA…" at bounding box center [190, 179] width 43 height 66
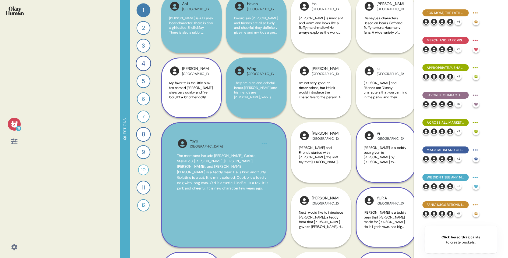
click at [201, 78] on div "Zoe China My favorite is the little pink fox named [PERSON_NAME], she's very qu…" at bounding box center [191, 88] width 61 height 61
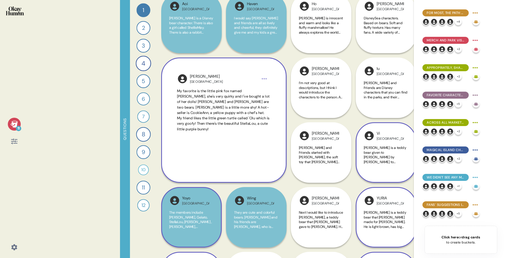
click at [267, 77] on html "11 Questions 1 How would you describe [PERSON_NAME] and Friends and each charac…" at bounding box center [254, 129] width 508 height 258
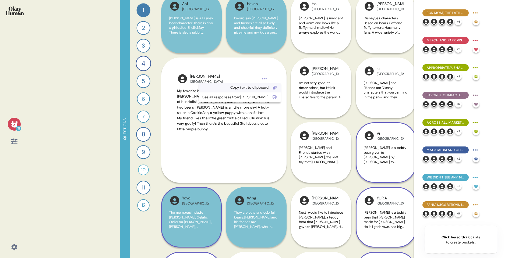
click at [252, 89] on div "Copy text to clipboard" at bounding box center [235, 87] width 67 height 5
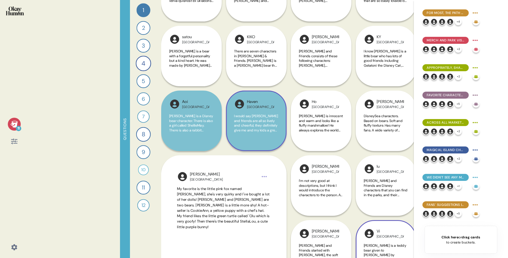
scroll to position [106, 0]
click at [373, 114] on span "DisneySea characters. Based on bears. Soft and fluffy texture. Has many fans. A…" at bounding box center [386, 151] width 44 height 75
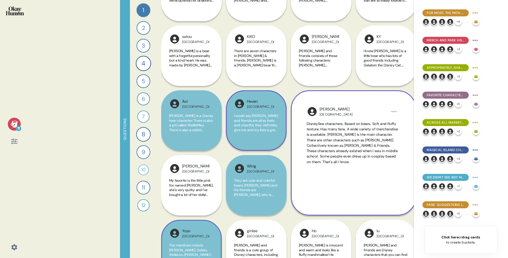
click at [254, 137] on div "I would say [PERSON_NAME] and friends are all so lively and cheerful, they defi…" at bounding box center [256, 126] width 44 height 25
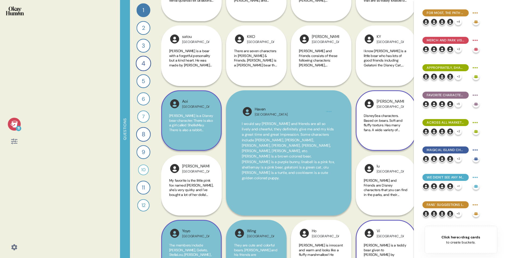
click at [201, 131] on span "[PERSON_NAME] is a Disney bear character. There is also a girl called ShellieMa…" at bounding box center [191, 166] width 44 height 104
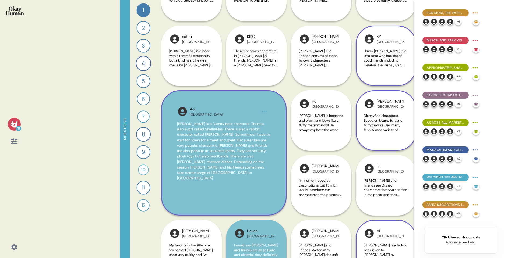
click at [376, 57] on span "I know [PERSON_NAME] is a little bear who has lots of good friends including Ge…" at bounding box center [386, 96] width 44 height 94
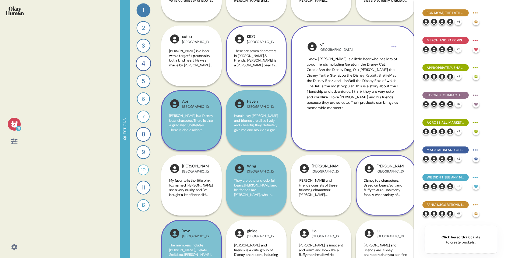
click at [265, 59] on span "There are seven characters in [PERSON_NAME] & Friends. [PERSON_NAME] is a [PERS…" at bounding box center [256, 110] width 44 height 123
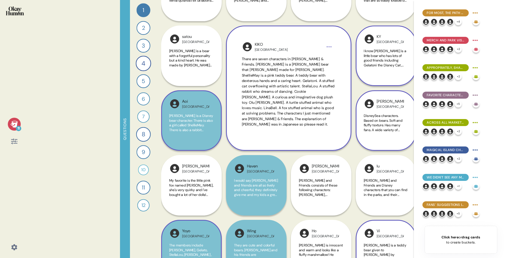
click at [330, 48] on html "11 Questions 1 How would you describe [PERSON_NAME] and Friends and each charac…" at bounding box center [254, 129] width 508 height 258
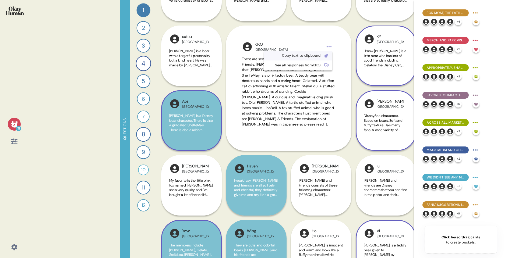
click at [318, 57] on div "Copy text to clipboard" at bounding box center [293, 55] width 53 height 5
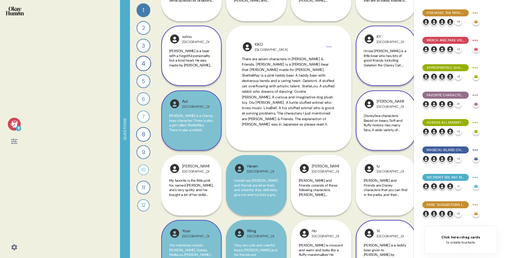
click at [202, 59] on span "[PERSON_NAME] is a bear with a forgetful personality but a kind heart. He was m…" at bounding box center [190, 115] width 43 height 132
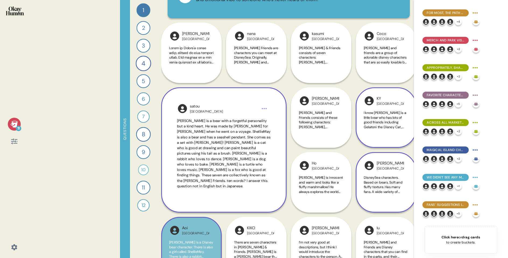
scroll to position [24, 0]
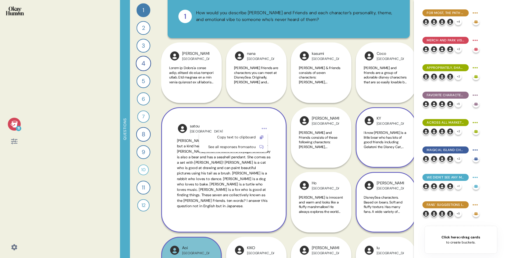
click at [267, 129] on html "11 Questions 1 How would you describe [PERSON_NAME] and Friends and each charac…" at bounding box center [254, 129] width 508 height 258
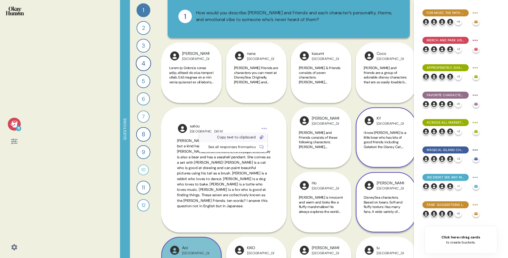
click at [256, 139] on div "Copy text to clipboard" at bounding box center [228, 137] width 53 height 5
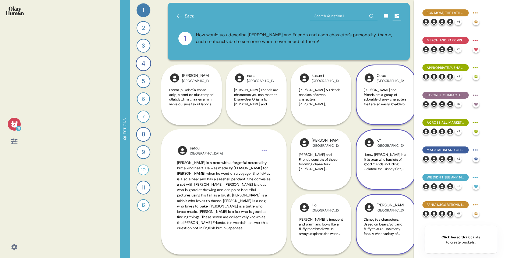
scroll to position [0, 0]
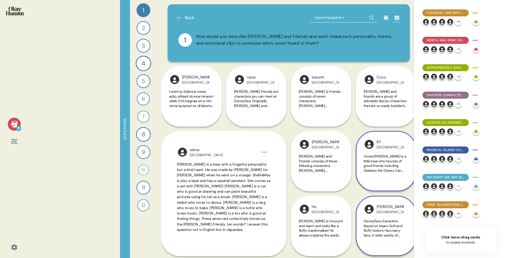
click at [377, 162] on span "I know [PERSON_NAME] is a little bear who has lots of good friends including Ge…" at bounding box center [386, 201] width 44 height 94
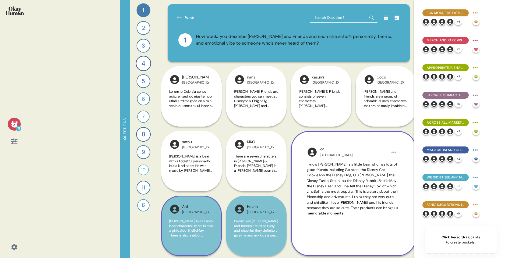
click at [261, 163] on span "There are seven characters in [PERSON_NAME] & Friends. [PERSON_NAME] is a [PERS…" at bounding box center [256, 215] width 44 height 123
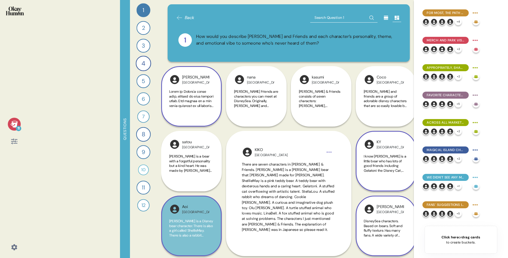
click at [186, 106] on span at bounding box center [191, 202] width 44 height 227
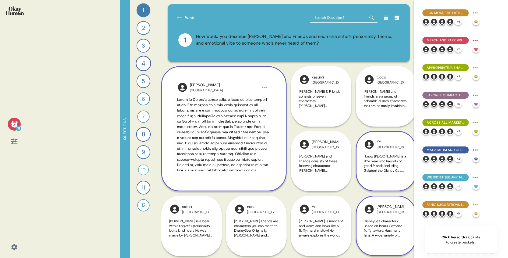
scroll to position [14, 0]
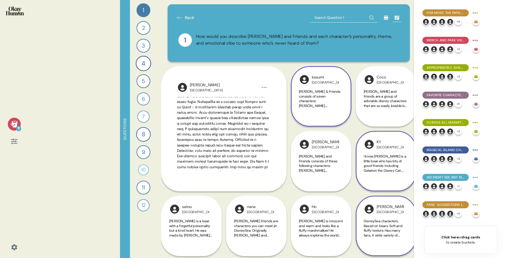
click at [305, 110] on div "[PERSON_NAME] & Friends consists of seven characters: [PERSON_NAME], [PERSON_NA…" at bounding box center [321, 101] width 44 height 25
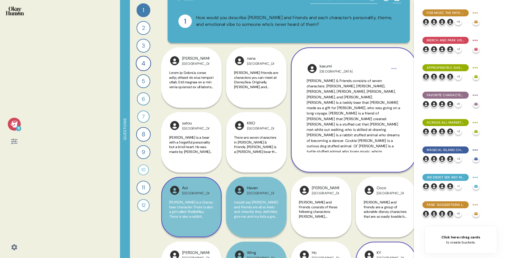
scroll to position [2, 0]
click at [393, 68] on html "11 Questions 1 How would you describe [PERSON_NAME] and Friends and each charac…" at bounding box center [254, 129] width 508 height 258
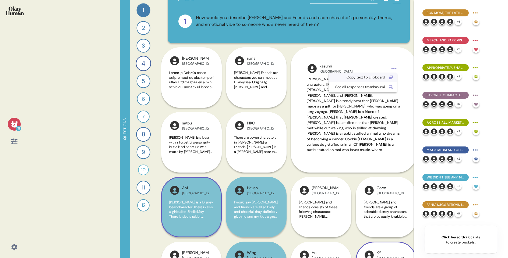
click at [380, 79] on div "Copy text to clipboard" at bounding box center [358, 77] width 53 height 5
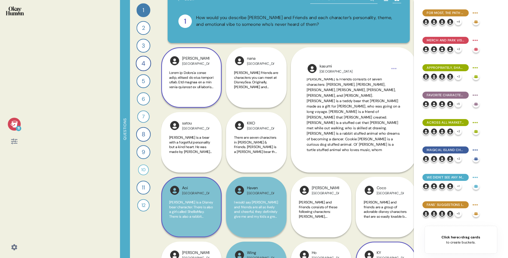
click at [202, 83] on span at bounding box center [191, 184] width 44 height 227
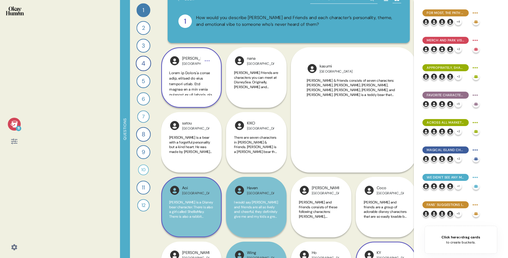
scroll to position [0, 0]
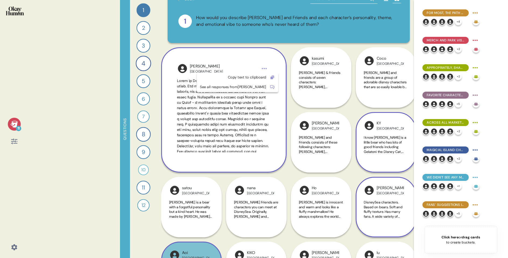
click at [265, 67] on html "11 Questions 1 How would you describe [PERSON_NAME] and Friends and each charac…" at bounding box center [254, 129] width 508 height 258
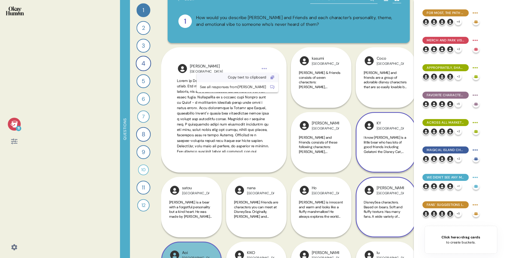
click at [258, 77] on div "Copy text to clipboard" at bounding box center [238, 78] width 82 height 10
click at [148, 28] on div "2" at bounding box center [144, 28] width 14 height 14
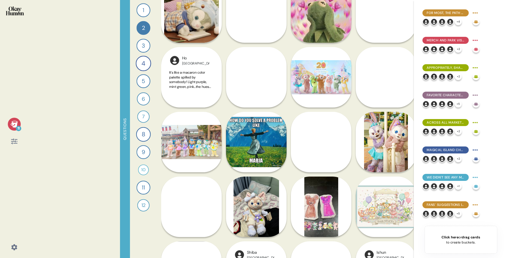
scroll to position [93, 0]
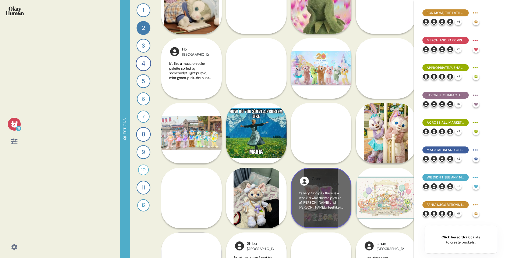
click at [324, 197] on span "Its very funny as there is a little kid who drew a picture of [PERSON_NAME] and…" at bounding box center [321, 205] width 44 height 28
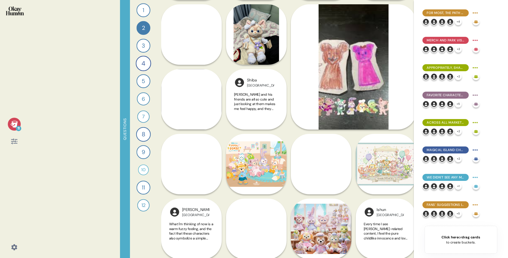
scroll to position [322, 0]
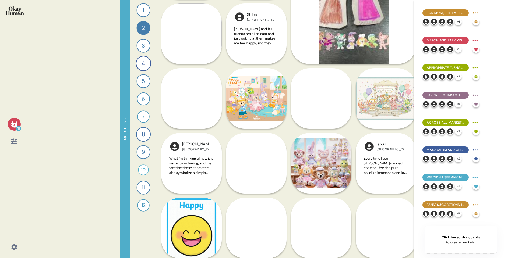
click at [322, 160] on div "Rie [GEOGRAPHIC_DATA] It's an exciting and soothing presence. There are various…" at bounding box center [321, 195] width 61 height 125
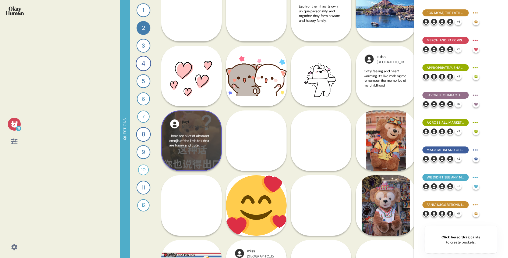
scroll to position [670, 0]
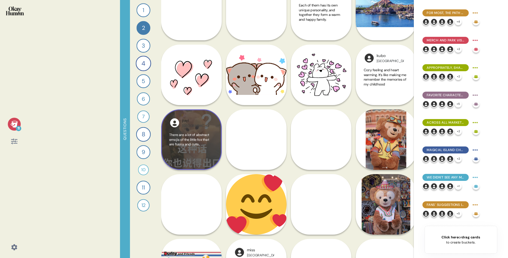
click at [202, 147] on div "There are a lot of abstract emojis of the little fox that are funny and cute." at bounding box center [191, 147] width 44 height 29
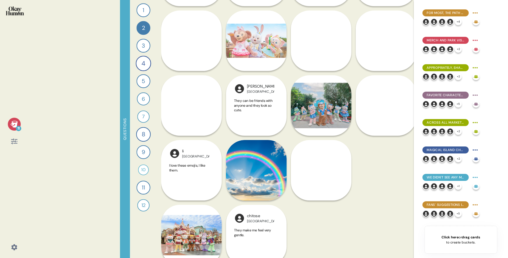
scroll to position [1094, 0]
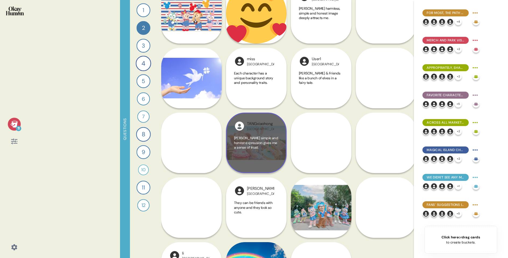
click at [260, 149] on span "[PERSON_NAME] simple and honest expression gives me a sense of trust." at bounding box center [256, 143] width 44 height 14
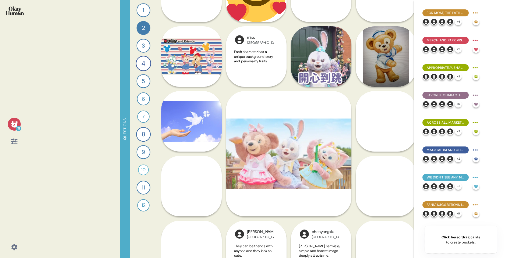
scroll to position [880, 0]
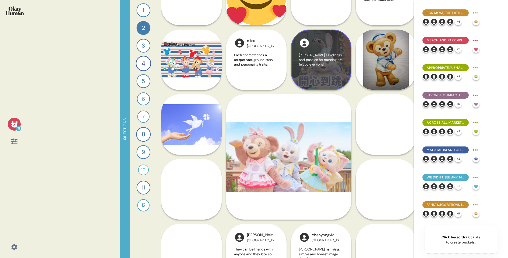
click at [333, 63] on span "[PERSON_NAME]'s liveliness and passion for dancing are felt by everyone!" at bounding box center [321, 60] width 44 height 14
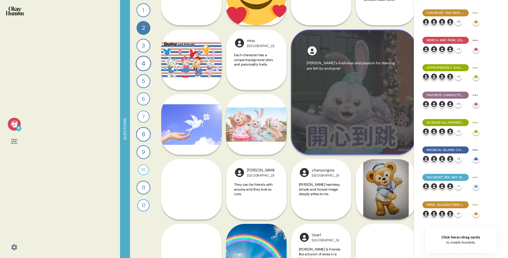
click at [405, 71] on div "Wing Hong Kong [PERSON_NAME]'s liveliness and passion for dancing are felt by e…" at bounding box center [353, 92] width 125 height 125
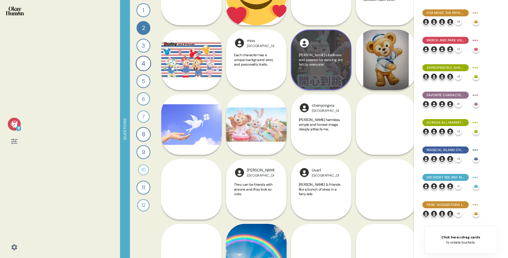
click at [350, 44] on div "Wing Hong Kong [PERSON_NAME]'s liveliness and passion for dancing are felt by e…" at bounding box center [321, 60] width 61 height 61
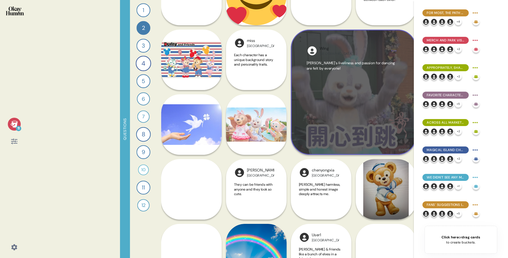
click at [379, 43] on div "Wing Hong Kong [PERSON_NAME]'s liveliness and passion for dancing are felt by e…" at bounding box center [353, 92] width 125 height 125
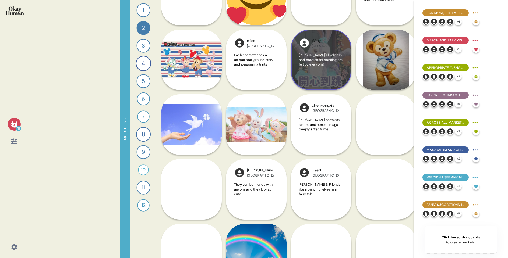
click at [347, 41] on div "Wing Hong Kong [PERSON_NAME]'s liveliness and passion for dancing are felt by e…" at bounding box center [321, 60] width 61 height 61
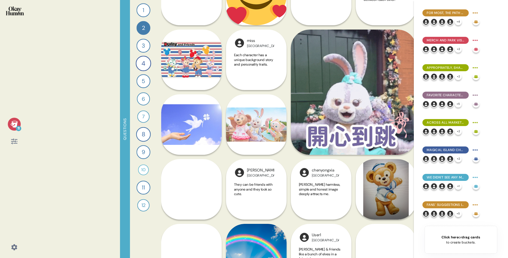
click at [99, 95] on div "11 Questions 1 How would you describe [PERSON_NAME] and Friends and each charac…" at bounding box center [254, 129] width 508 height 258
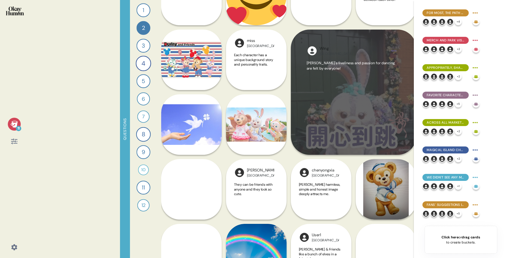
click at [376, 77] on div "[PERSON_NAME]'s liveliness and passion for dancing are felt by everyone!" at bounding box center [354, 100] width 94 height 79
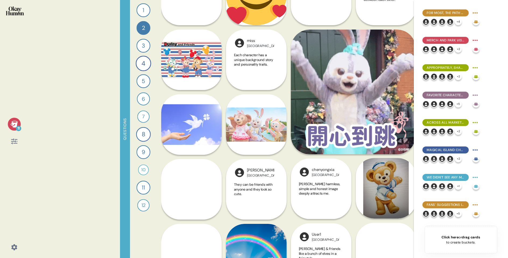
click at [376, 77] on div "Abc Hong Kong [PERSON_NAME] is a little bit shame.He likes to have friends and …" at bounding box center [386, 124] width 61 height 189
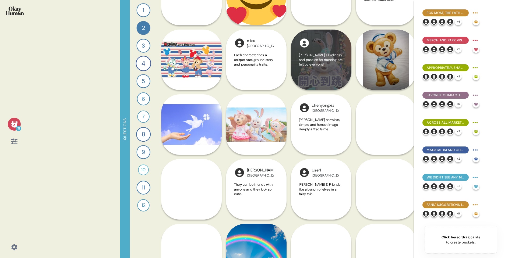
click at [315, 60] on span "[PERSON_NAME]'s liveliness and passion for dancing are felt by everyone!" at bounding box center [321, 60] width 44 height 14
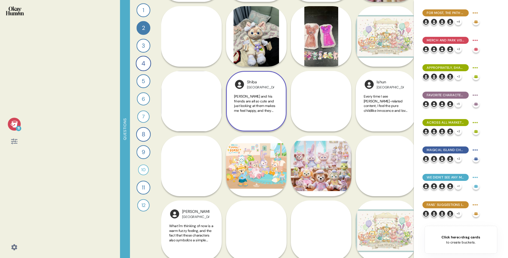
scroll to position [236, 0]
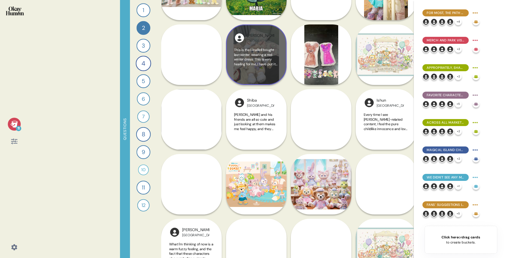
click at [261, 71] on div "This is the LinaBell bought last winter, wearing a red winter dress. This is ve…" at bounding box center [256, 62] width 44 height 29
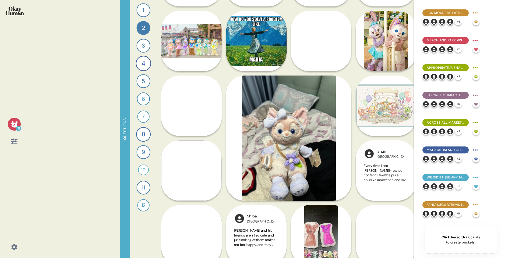
scroll to position [179, 0]
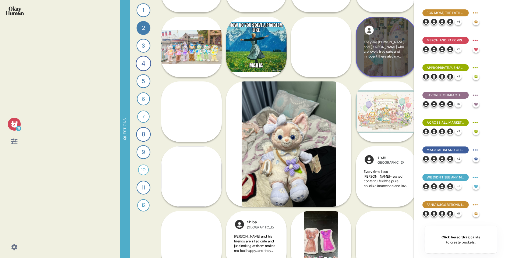
click at [387, 61] on div "They are [PERSON_NAME] and [PERSON_NAME] who are lovely free cute and innocent …" at bounding box center [386, 54] width 44 height 29
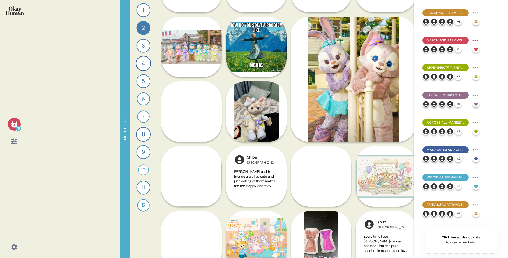
copy div
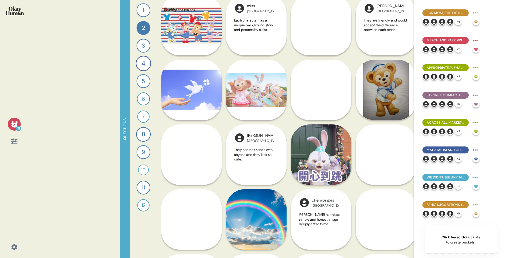
scroll to position [915, 0]
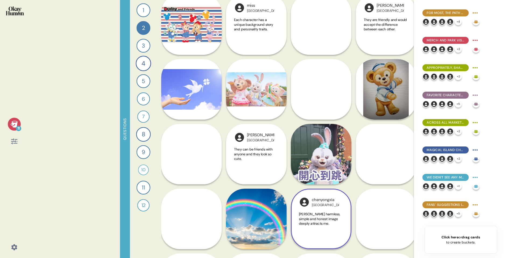
click at [316, 156] on div "chenyongxia [PERSON_NAME] harmless, simple and honest image deeply attracts me." at bounding box center [321, 154] width 61 height 190
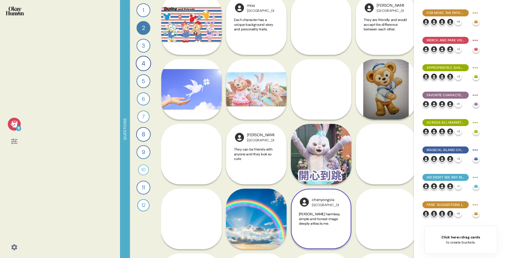
click at [314, 142] on div "chenyongxia [PERSON_NAME] harmless, simple and honest image deeply attracts me." at bounding box center [321, 154] width 61 height 190
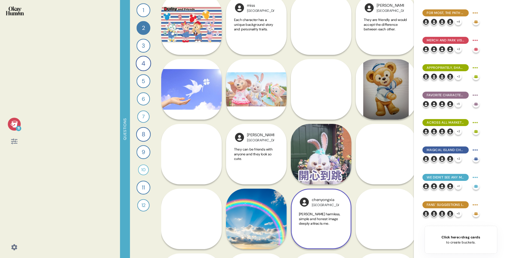
click at [325, 128] on div "chenyongxia [PERSON_NAME] harmless, simple and honest image deeply attracts me." at bounding box center [321, 154] width 61 height 190
click at [312, 148] on div "chenyongxia [PERSON_NAME] harmless, simple and honest image deeply attracts me." at bounding box center [321, 154] width 61 height 190
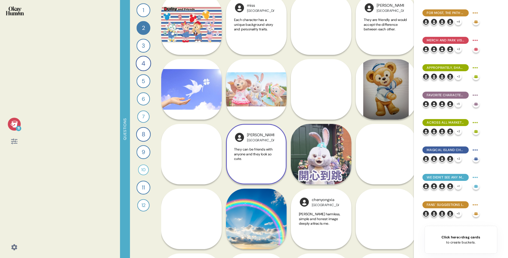
click at [268, 160] on span "They can be friends with anyone and they look so cute." at bounding box center [256, 154] width 44 height 14
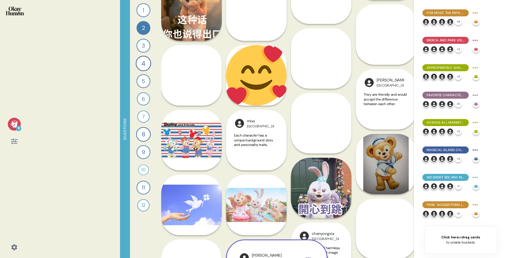
scroll to position [786, 0]
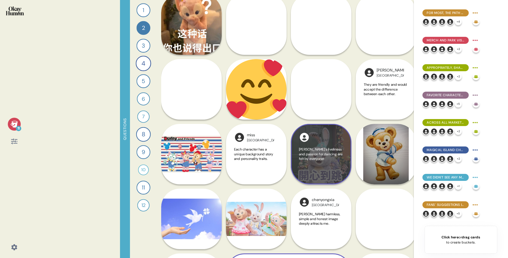
click at [332, 162] on div "[PERSON_NAME]'s liveliness and passion for dancing are felt by everyone!" at bounding box center [321, 161] width 44 height 29
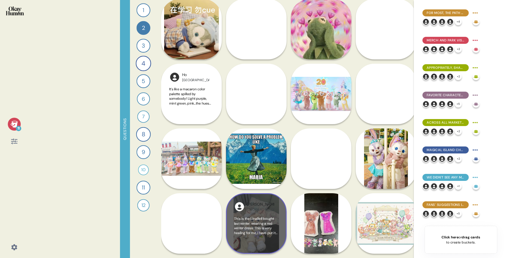
scroll to position [0, 0]
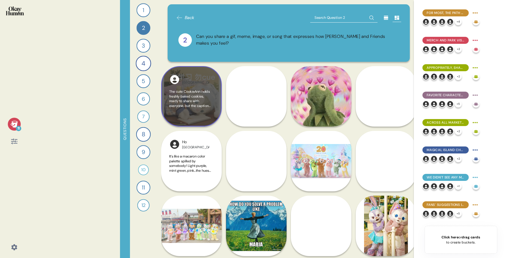
click at [203, 115] on div "The cute CookieAnn holds freshly baked cookies, ready to share with everyone, b…" at bounding box center [191, 103] width 44 height 29
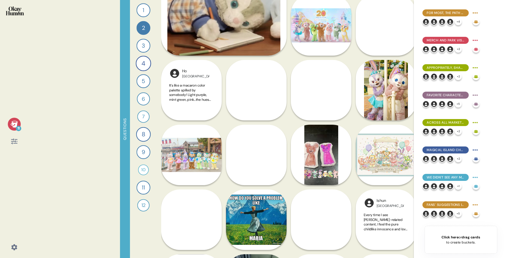
scroll to position [136, 0]
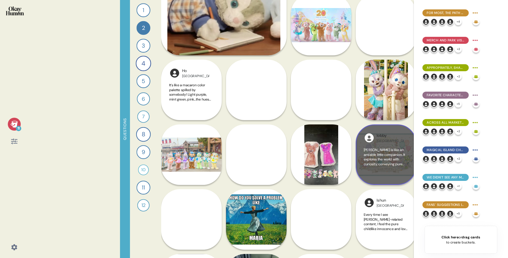
click at [393, 171] on div "[PERSON_NAME] is like an amiable little companion. It explores the world with c…" at bounding box center [386, 162] width 44 height 29
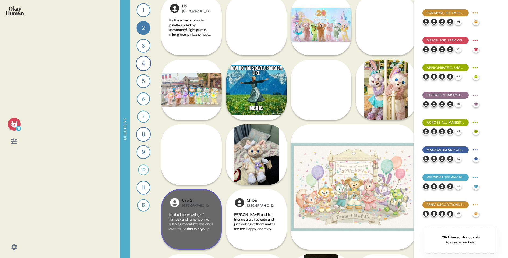
click at [188, 217] on span "It's the interweaving of fantasy and romance, like rubbing moonlight into one’s…" at bounding box center [191, 227] width 44 height 28
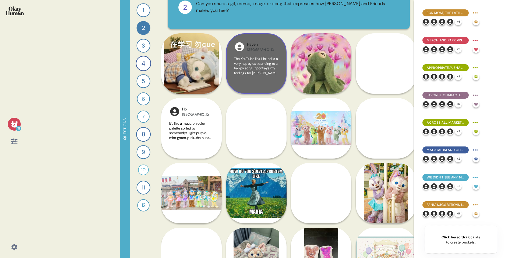
scroll to position [31, 0]
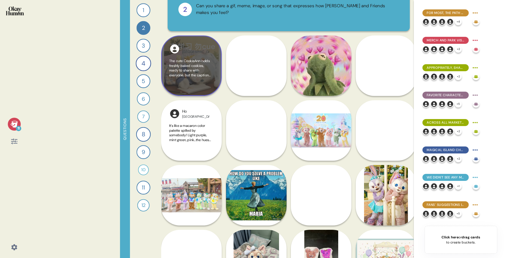
click at [204, 74] on span "The cute CookieAnn holds freshly baked cookies, ready to share with everyone, b…" at bounding box center [191, 104] width 44 height 90
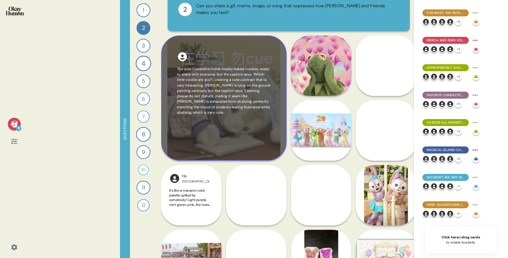
click at [234, 99] on span "The cute CookieAnn holds freshly baked cookies, ready to share with everyone, b…" at bounding box center [224, 91] width 94 height 49
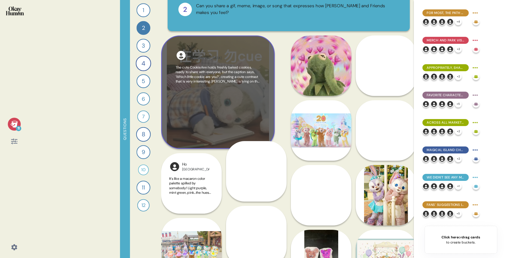
click at [234, 99] on div "Haven [GEOGRAPHIC_DATA] The YouTube link I linked is a very happy cat dancing t…" at bounding box center [256, 119] width 61 height 166
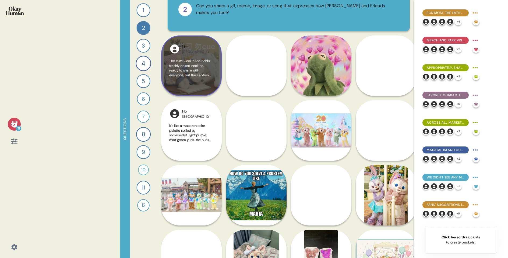
click at [209, 70] on span "The cute CookieAnn holds freshly baked cookies, ready to share with everyone, b…" at bounding box center [191, 68] width 44 height 19
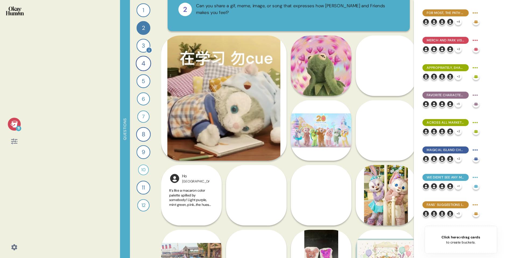
click at [143, 47] on div "3" at bounding box center [144, 46] width 14 height 14
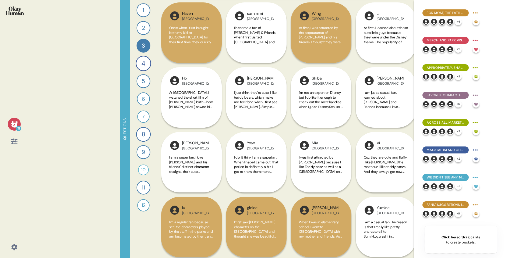
scroll to position [68, 0]
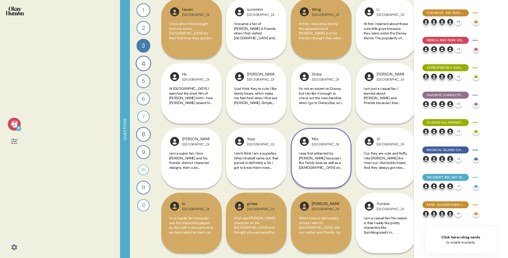
click at [325, 162] on span "I was first attracted by [PERSON_NAME] because I like Teddy bear as well as a […" at bounding box center [321, 174] width 44 height 47
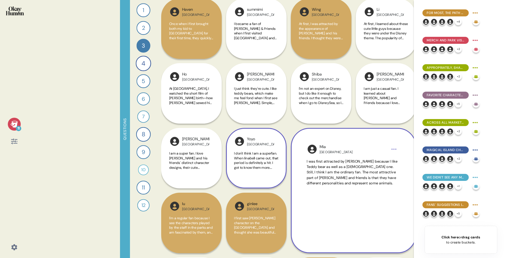
click at [243, 162] on span "I don't think I am a superfan. When linabell came out, that period is definitel…" at bounding box center [256, 174] width 44 height 47
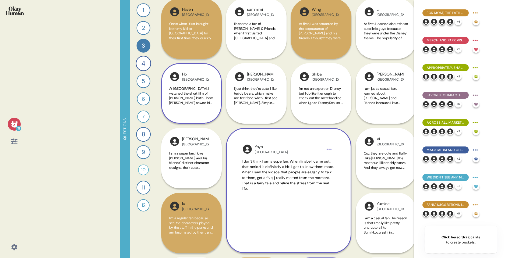
click at [196, 102] on span "At [GEOGRAPHIC_DATA], I watched the short film of [PERSON_NAME] birth—how [PERS…" at bounding box center [191, 119] width 44 height 66
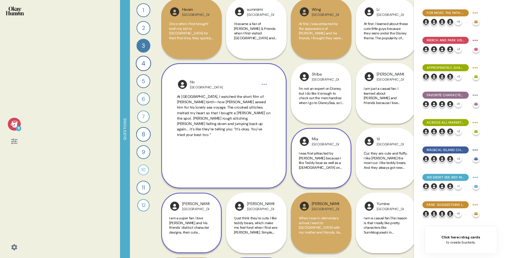
click at [191, 197] on div "[PERSON_NAME] I am a super fan. I love [PERSON_NAME] and his friends' distinct …" at bounding box center [191, 223] width 61 height 61
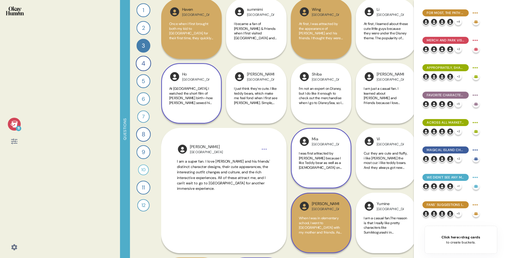
scroll to position [68, 0]
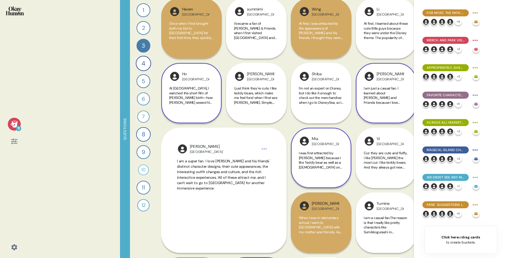
click at [370, 97] on span "I am just a casual fan. I learned about [PERSON_NAME] and Friends because I lov…" at bounding box center [385, 121] width 42 height 71
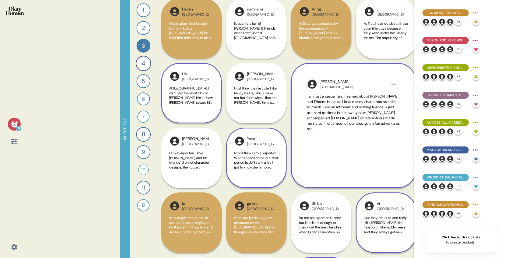
click at [380, 220] on span "Cuz they are cute and fluffy, i like [PERSON_NAME] the most cuz i like teddy be…" at bounding box center [386, 237] width 44 height 42
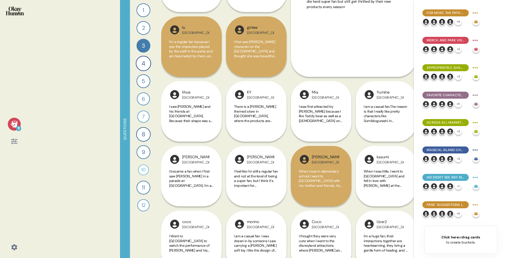
scroll to position [248, 0]
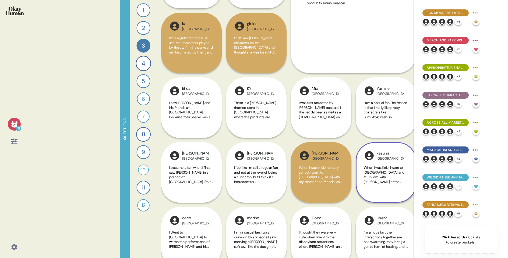
click at [391, 187] on div "When I was little, I went to [GEOGRAPHIC_DATA] and fell in love with [PERSON_NA…" at bounding box center [386, 178] width 44 height 25
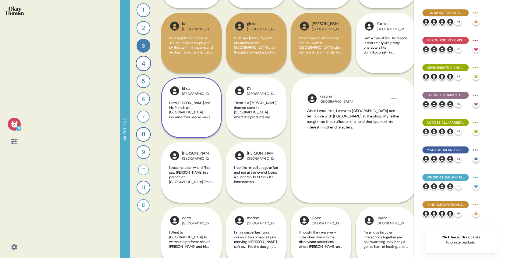
click at [199, 105] on span "I saw [PERSON_NAME] and his friends at [GEOGRAPHIC_DATA]. Because their shape w…" at bounding box center [191, 124] width 44 height 47
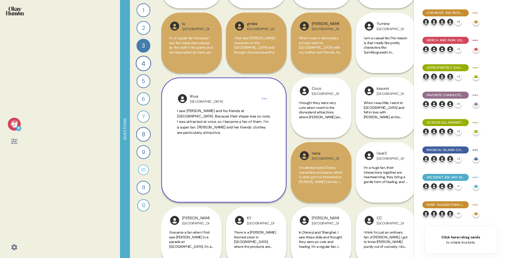
click at [13, 127] on icon at bounding box center [15, 125] width 8 height 8
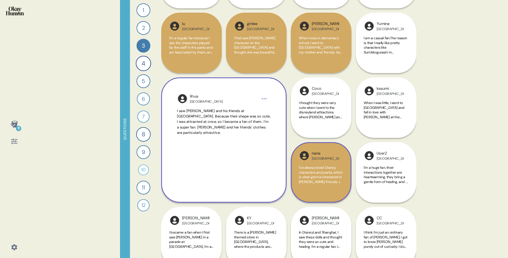
click at [303, 172] on span "I've always loved Disney characters and parks, which is what got me interested …" at bounding box center [321, 182] width 44 height 33
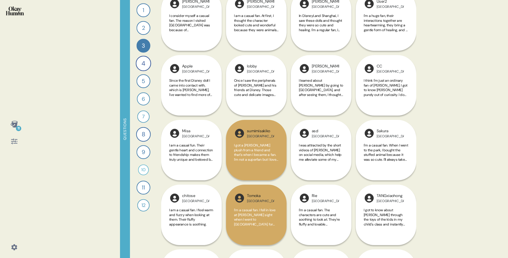
scroll to position [530, 0]
click at [388, 92] on span "I think I'm just an ordinary fan of [PERSON_NAME]. I got to know [PERSON_NAME] …" at bounding box center [386, 92] width 44 height 28
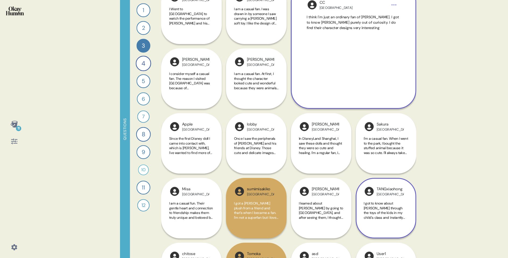
scroll to position [471, 0]
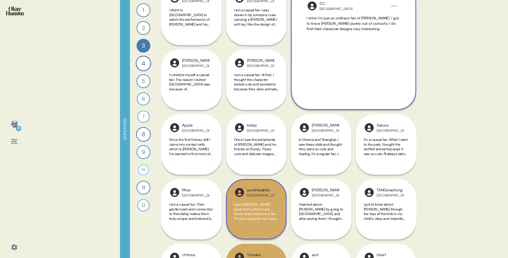
click at [243, 209] on span "I got a [PERSON_NAME] plush from a friend and that's when I became a fan. I'm n…" at bounding box center [256, 213] width 44 height 23
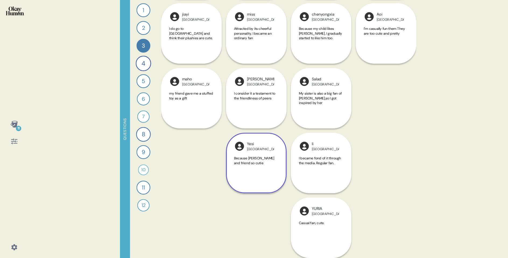
scroll to position [1165, 0]
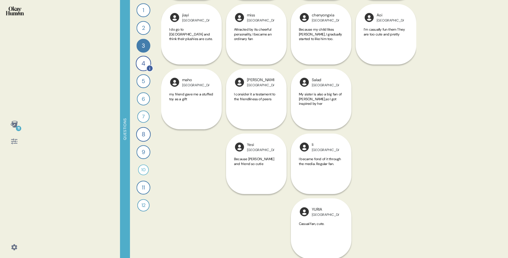
click at [144, 65] on div "4" at bounding box center [143, 63] width 15 height 15
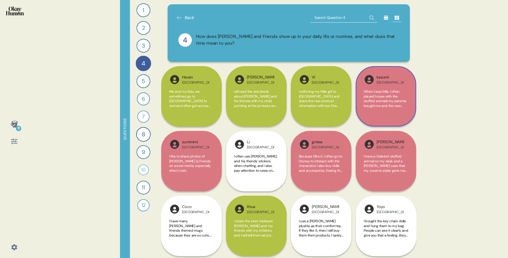
click at [378, 95] on span "When I was little, I often played house with the stuffed animals my parents bou…" at bounding box center [385, 117] width 43 height 57
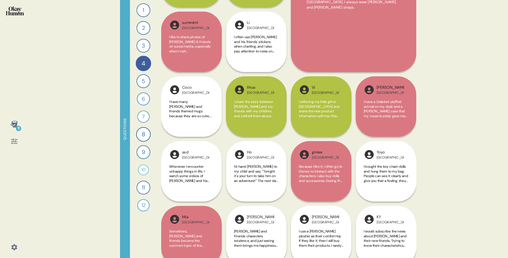
scroll to position [120, 0]
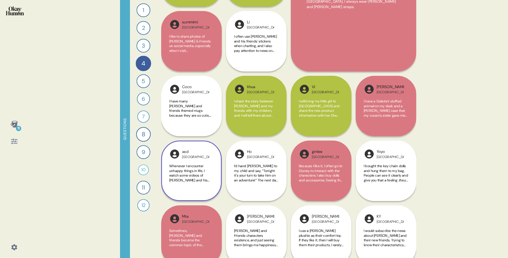
click at [208, 160] on div "asd China Whenever I encounter unhappy things in life, I watch some videos of […" at bounding box center [191, 171] width 61 height 61
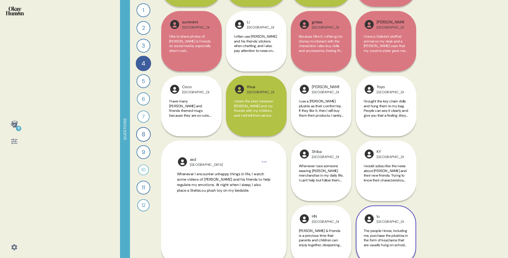
click at [385, 223] on div "[GEOGRAPHIC_DATA]" at bounding box center [390, 222] width 27 height 4
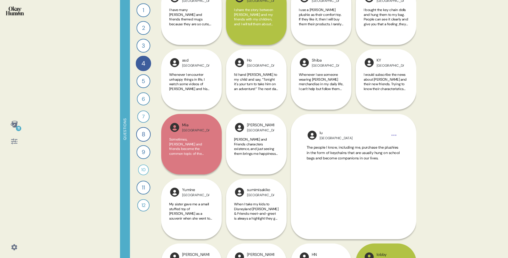
scroll to position [214, 0]
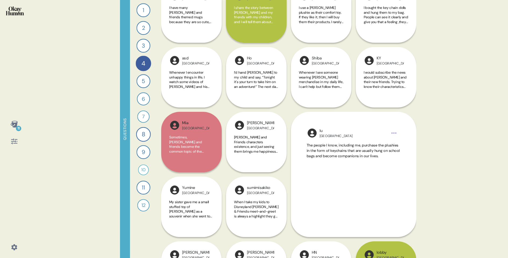
click at [14, 145] on icon at bounding box center [15, 142] width 8 height 8
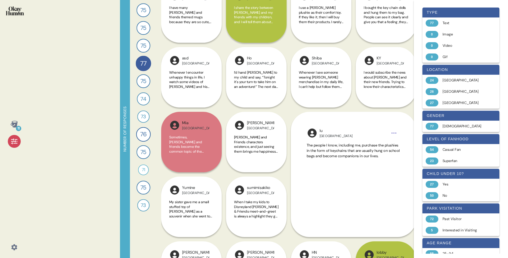
click at [14, 145] on icon at bounding box center [15, 142] width 8 height 8
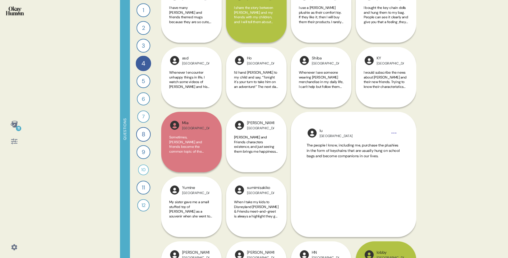
click at [14, 145] on icon at bounding box center [15, 142] width 8 height 8
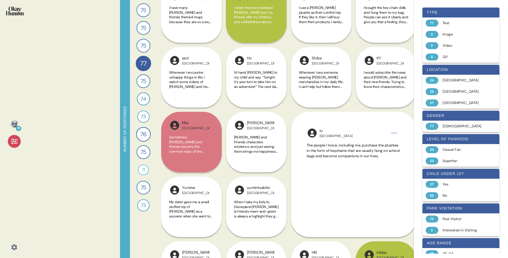
click at [14, 145] on icon at bounding box center [15, 142] width 8 height 8
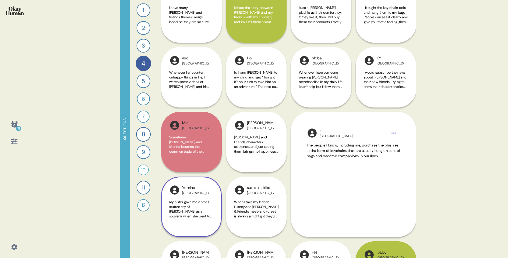
scroll to position [0, 0]
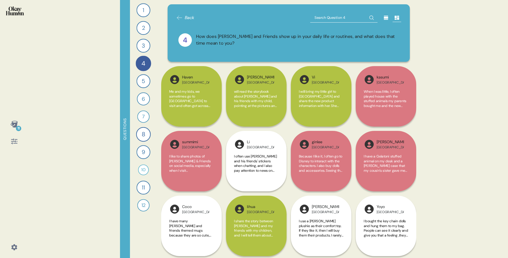
click at [386, 17] on icon at bounding box center [386, 18] width 4 height 4
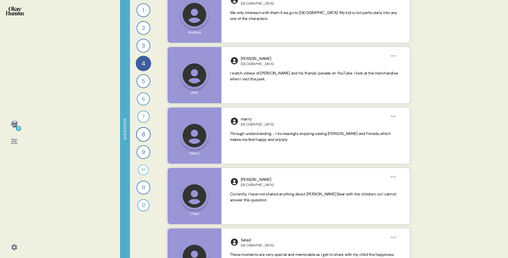
scroll to position [2741, 0]
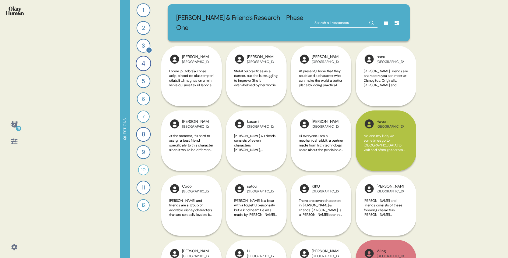
click at [145, 44] on div "3" at bounding box center [144, 46] width 14 height 14
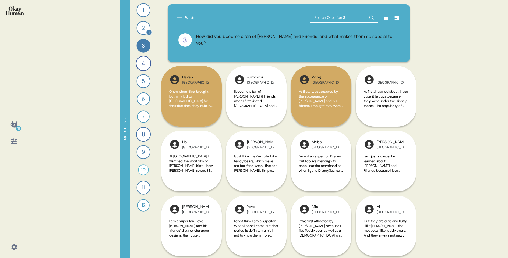
click at [144, 30] on div "2" at bounding box center [144, 28] width 14 height 14
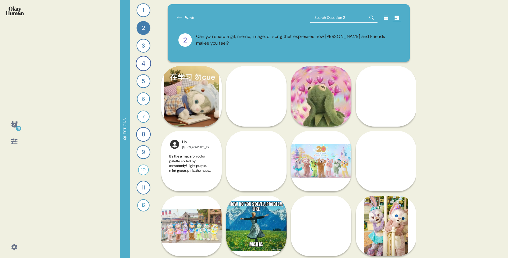
click at [385, 18] on icon at bounding box center [386, 18] width 4 height 4
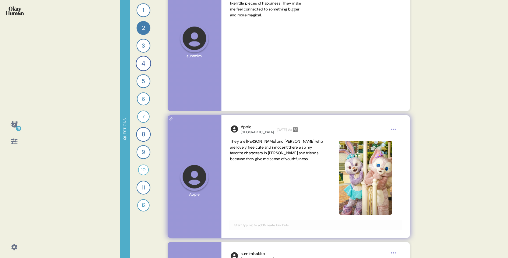
scroll to position [1250, 0]
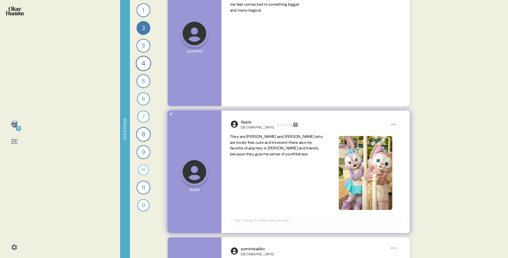
click at [395, 127] on html "11 Questions 1 How would you describe [PERSON_NAME] and Friends and each charac…" at bounding box center [254, 129] width 508 height 258
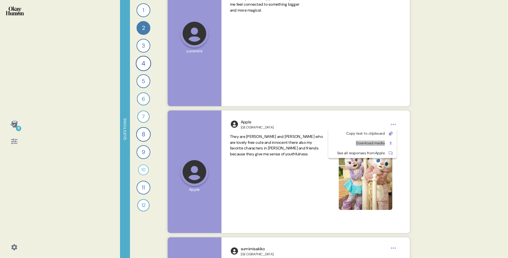
drag, startPoint x: 384, startPoint y: 145, endPoint x: 190, endPoint y: 7, distance: 238.6
click at [0, 0] on html "11 Questions 1 How would you describe [PERSON_NAME] and Friends and each charac…" at bounding box center [254, 129] width 508 height 258
click at [357, 137] on div "Copy text to clipboard" at bounding box center [363, 134] width 68 height 10
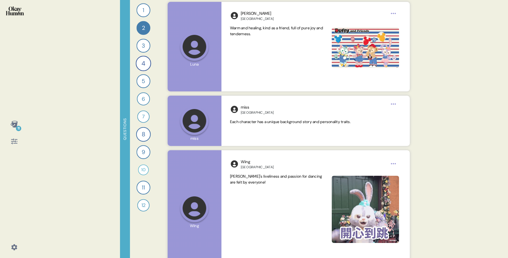
scroll to position [6095, 0]
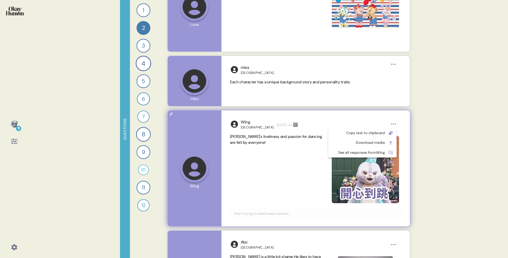
click at [396, 123] on html "11 Questions 1 How would you describe [PERSON_NAME] and Friends and each charac…" at bounding box center [254, 129] width 508 height 258
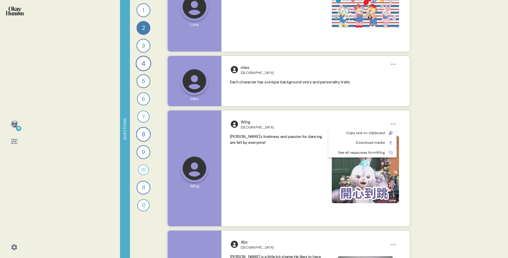
click at [398, 124] on html "11 Questions 1 How would you describe [PERSON_NAME] and Friends and each charac…" at bounding box center [254, 129] width 508 height 258
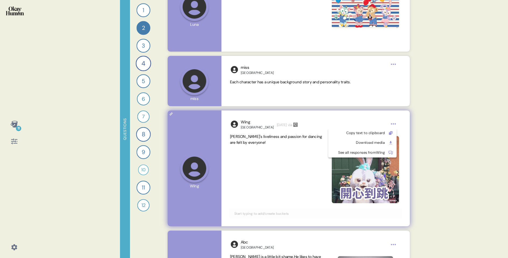
click at [394, 123] on html "11 Questions 1 How would you describe [PERSON_NAME] and Friends and each charac…" at bounding box center [254, 129] width 508 height 258
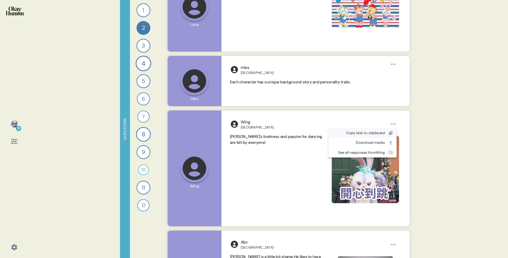
click at [385, 133] on div "Copy text to clipboard" at bounding box center [358, 133] width 53 height 5
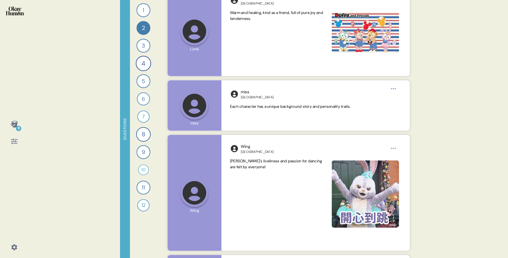
scroll to position [6071, 0]
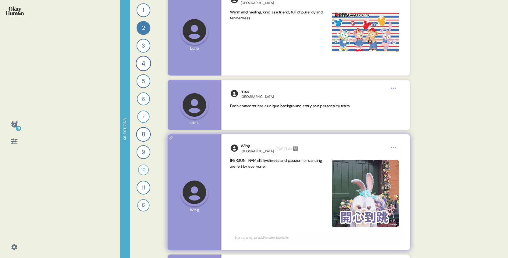
click at [364, 198] on img at bounding box center [365, 193] width 67 height 67
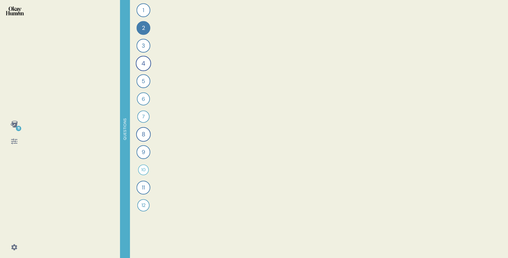
scroll to position [0, 0]
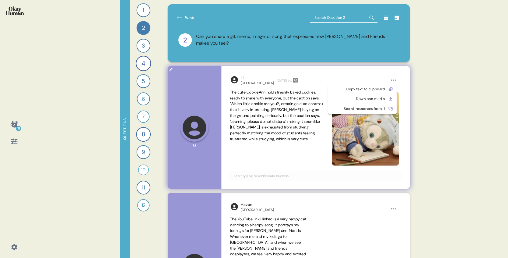
click at [396, 79] on html "11 Questions 1 How would you describe [PERSON_NAME] and Friends and each charac…" at bounding box center [254, 129] width 508 height 258
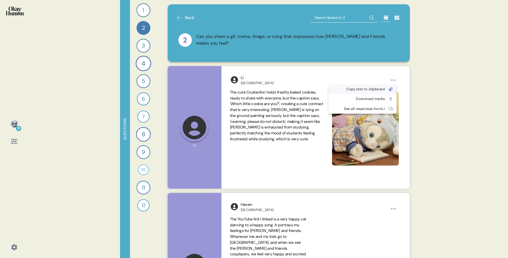
click at [380, 91] on div "Copy text to clipboard" at bounding box center [358, 89] width 53 height 5
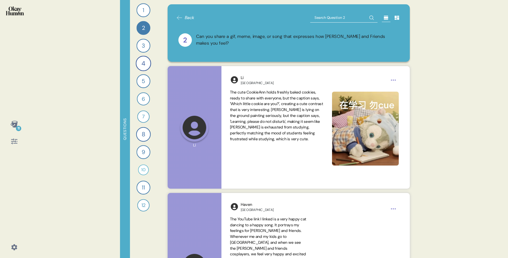
click at [351, 20] on input "text" at bounding box center [343, 18] width 67 height 10
type input "duffy's simple"
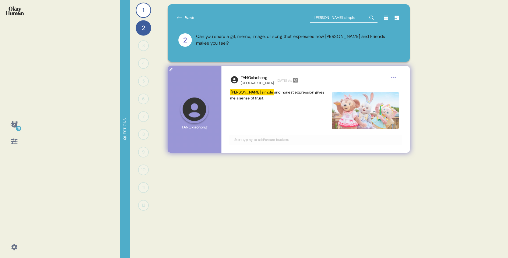
click at [395, 77] on html "11 Questions 1 How would you describe Duffy and Friends and each character’s pe…" at bounding box center [254, 129] width 508 height 258
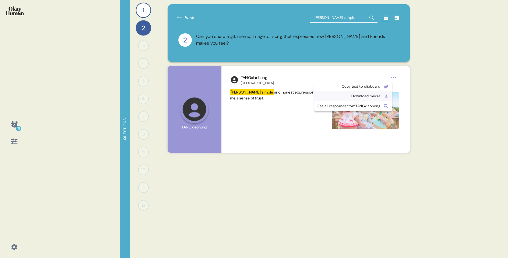
click at [380, 95] on div "Download media" at bounding box center [349, 96] width 63 height 5
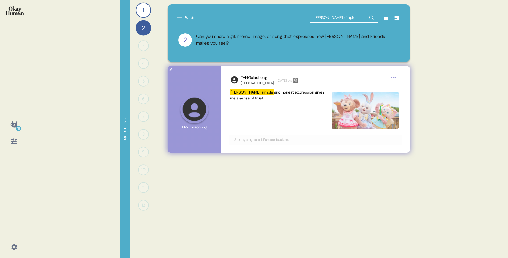
click at [399, 75] on div "TANGxiaohong China 1 month ago via" at bounding box center [315, 80] width 171 height 11
click at [398, 76] on div "TANGxiaohong China 1 month ago via" at bounding box center [315, 80] width 171 height 11
click at [395, 77] on html "11 Questions 1 How would you describe Duffy and Friends and each character’s pe…" at bounding box center [254, 129] width 508 height 258
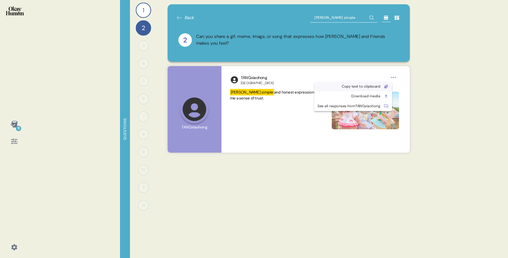
click at [386, 88] on div "Copy text to clipboard" at bounding box center [353, 87] width 78 height 10
click at [144, 64] on div "4" at bounding box center [143, 63] width 11 height 11
click at [144, 66] on div "4" at bounding box center [143, 63] width 11 height 11
click at [351, 16] on input "duffy's simple" at bounding box center [343, 18] width 67 height 10
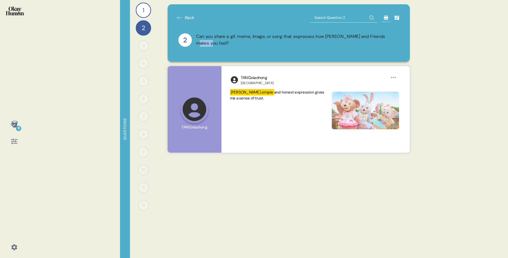
click at [443, 40] on div "11 Questions 1 How would you describe Duffy and Friends and each character’s pe…" at bounding box center [254, 129] width 508 height 258
click at [146, 24] on div "2" at bounding box center [143, 27] width 15 height 15
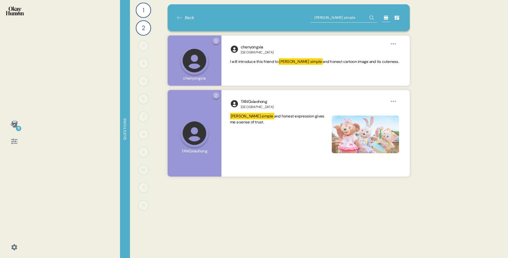
click at [144, 37] on div "1 How would you describe Duffy and Friends and each character’s personality, th…" at bounding box center [143, 129] width 27 height 258
click at [144, 43] on div "3" at bounding box center [143, 45] width 11 height 11
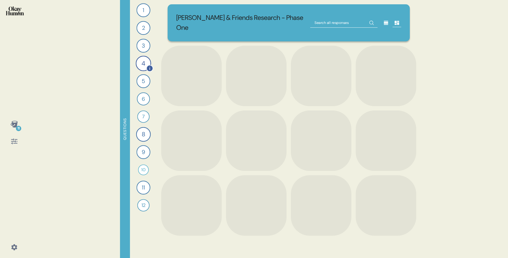
click at [145, 62] on div "4" at bounding box center [143, 63] width 15 height 15
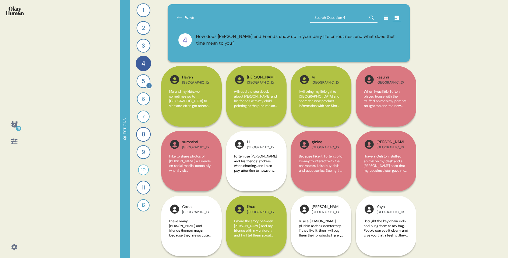
click at [142, 77] on div "5" at bounding box center [144, 81] width 14 height 14
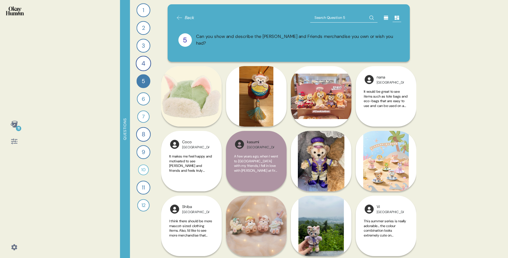
click at [386, 19] on icon at bounding box center [386, 18] width 4 height 4
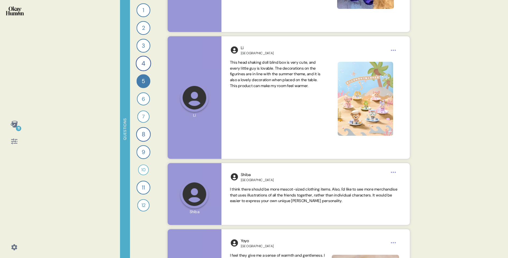
scroll to position [708, 0]
click at [144, 97] on div "6" at bounding box center [143, 99] width 13 height 13
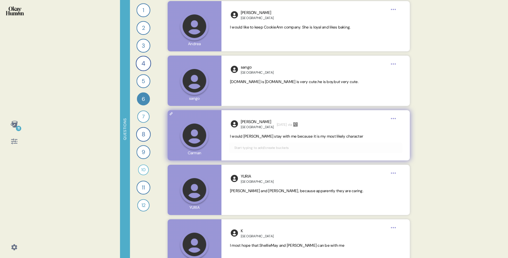
scroll to position [3777, 0]
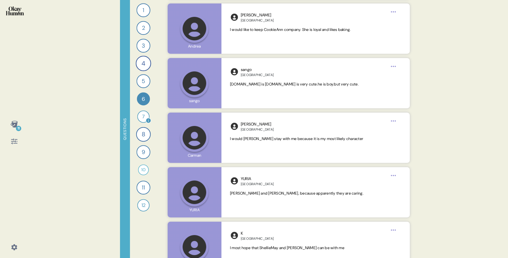
click at [141, 117] on div "7" at bounding box center [143, 117] width 12 height 12
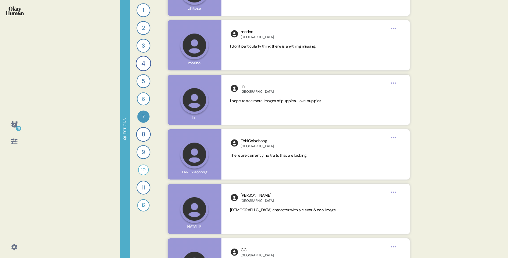
scroll to position [4079, 0]
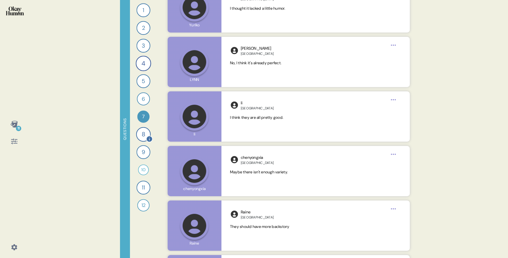
click at [141, 135] on div "8" at bounding box center [143, 134] width 15 height 15
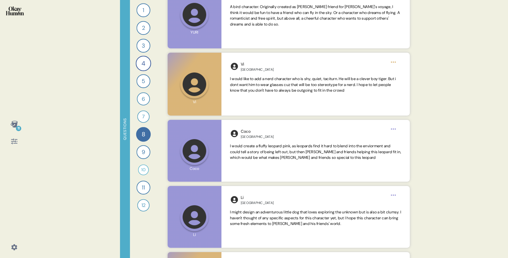
scroll to position [450, 0]
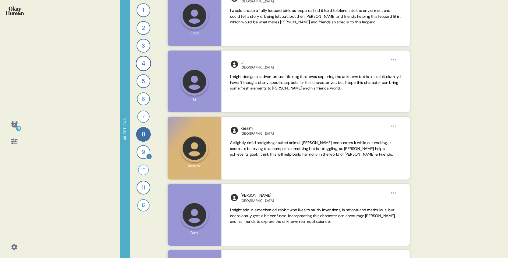
click at [146, 151] on div "9" at bounding box center [144, 152] width 14 height 14
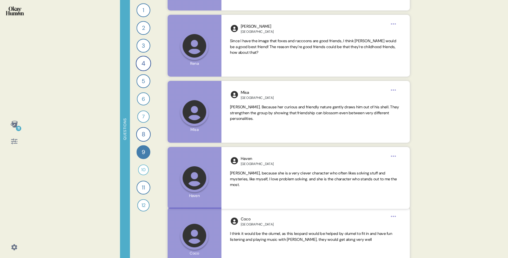
scroll to position [1190, 0]
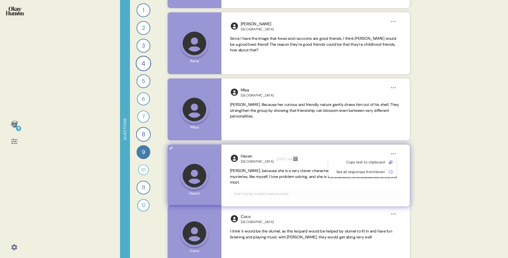
click at [393, 152] on html "11 Questions 1 How would you describe [PERSON_NAME] and Friends and each charac…" at bounding box center [254, 129] width 508 height 258
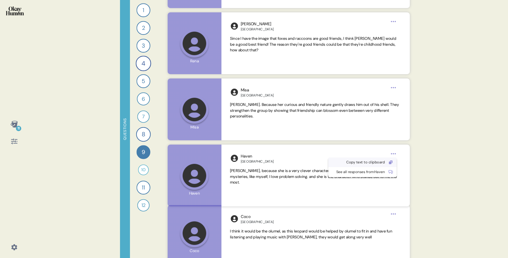
click at [380, 162] on div "Copy text to clipboard" at bounding box center [358, 162] width 53 height 5
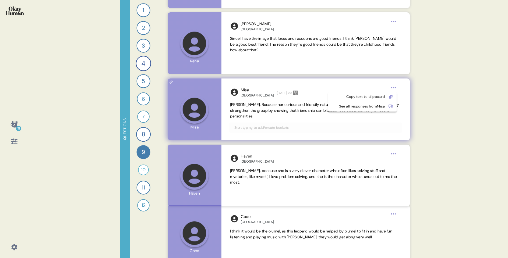
click at [394, 89] on html "11 Questions 1 How would you describe [PERSON_NAME] and Friends and each charac…" at bounding box center [254, 129] width 508 height 258
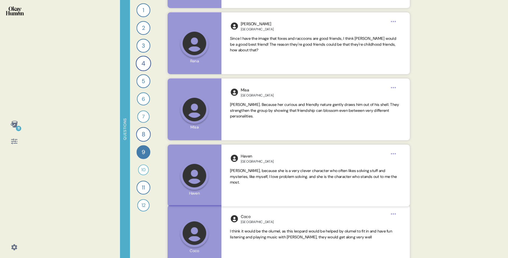
click at [430, 97] on html "11 Questions 1 How would you describe [PERSON_NAME] and Friends and each charac…" at bounding box center [254, 129] width 508 height 258
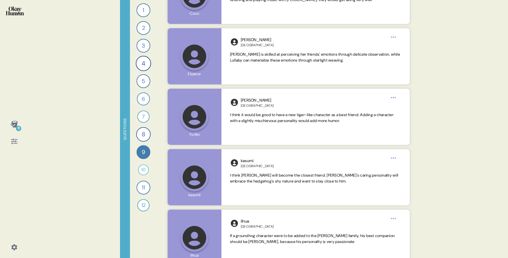
scroll to position [1398, 0]
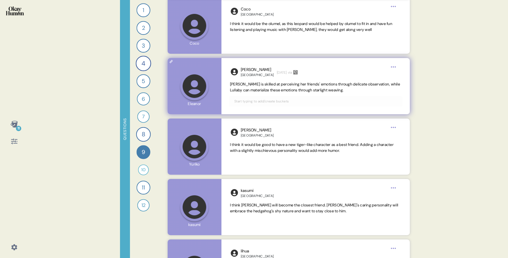
click at [392, 66] on html "11 Questions 1 How would you describe [PERSON_NAME] and Friends and each charac…" at bounding box center [254, 129] width 508 height 258
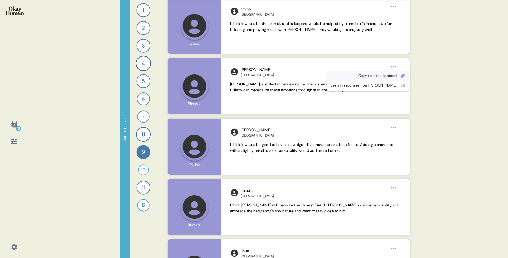
click at [378, 79] on div "Copy text to clipboard" at bounding box center [368, 76] width 82 height 10
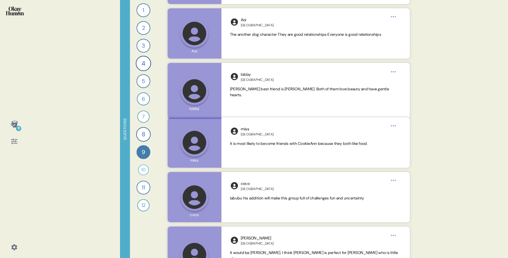
scroll to position [3115, 0]
click at [141, 169] on div "10" at bounding box center [143, 170] width 11 height 11
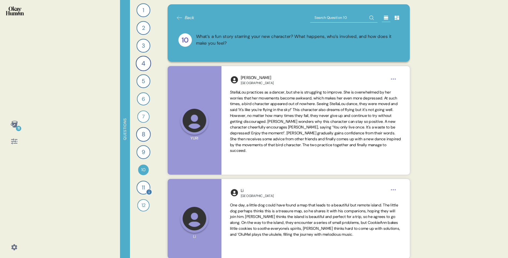
click at [147, 188] on div "11" at bounding box center [144, 188] width 14 height 14
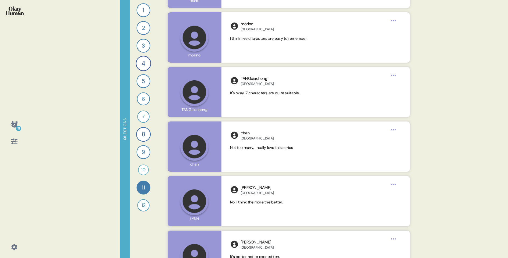
scroll to position [4270, 0]
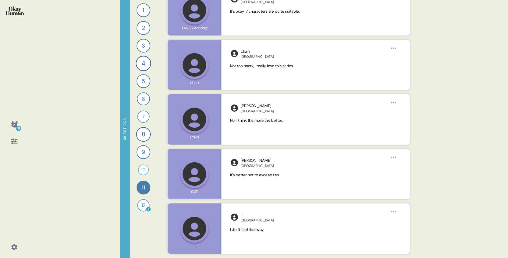
click at [142, 205] on div "12" at bounding box center [143, 206] width 12 height 12
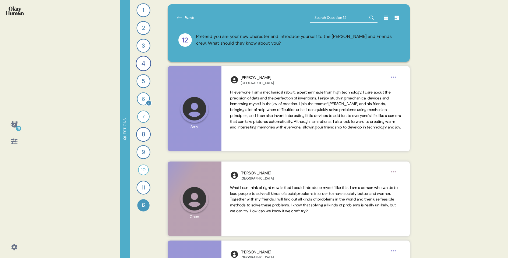
click at [142, 101] on div "6" at bounding box center [143, 99] width 13 height 13
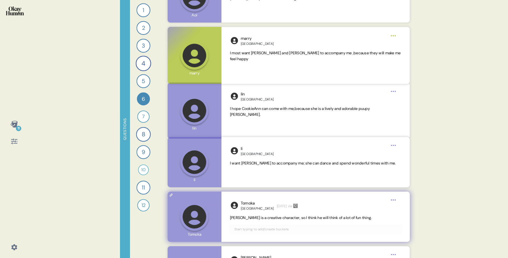
scroll to position [3149, 0]
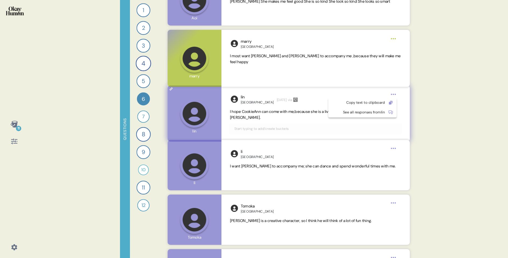
click at [394, 96] on html "11 Questions 1 How would you describe [PERSON_NAME] and Friends and each charac…" at bounding box center [254, 129] width 508 height 258
click at [383, 102] on div "Copy text to clipboard" at bounding box center [358, 102] width 53 height 5
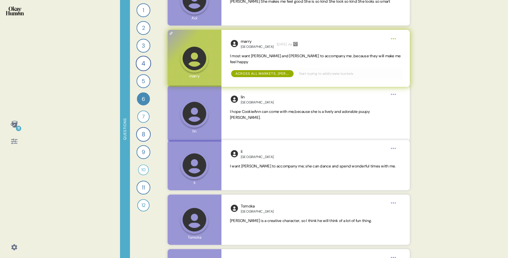
scroll to position [3081, 0]
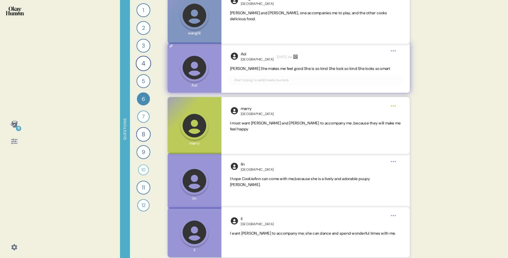
click at [396, 47] on html "11 Questions 1 How would you describe [PERSON_NAME] and Friends and each charac…" at bounding box center [254, 129] width 508 height 258
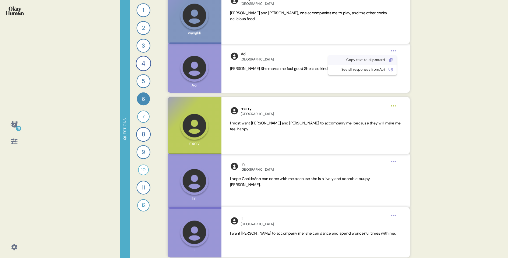
click at [392, 60] on icon at bounding box center [390, 60] width 2 height 2
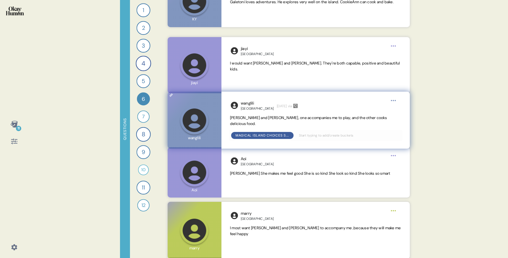
scroll to position [2960, 0]
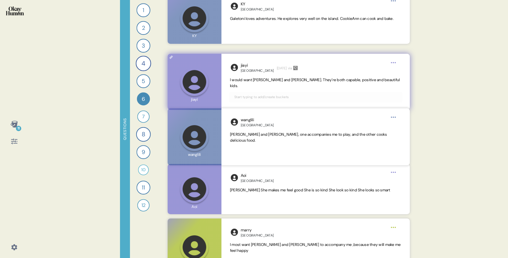
click at [391, 63] on html "11 Questions 1 How would you describe [PERSON_NAME] and Friends and each charac…" at bounding box center [254, 129] width 508 height 258
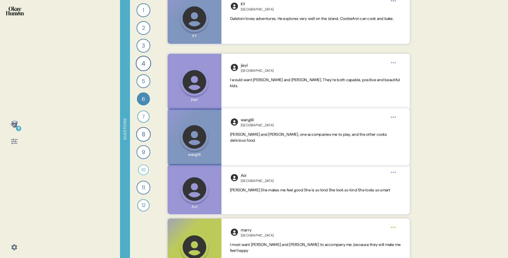
click at [415, 90] on html "11 Questions 1 How would you describe [PERSON_NAME] and Friends and each charac…" at bounding box center [254, 129] width 508 height 258
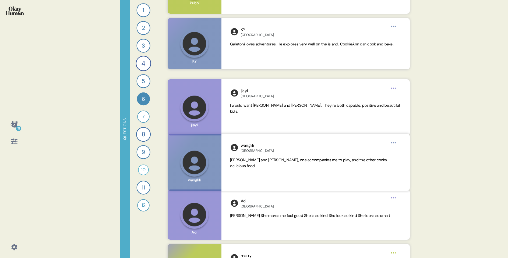
scroll to position [2935, 0]
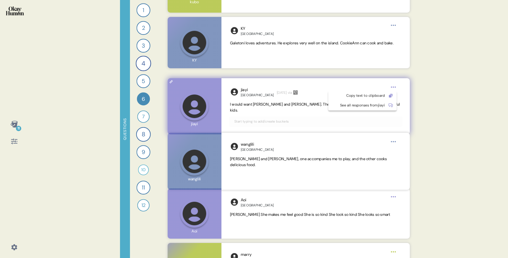
click at [396, 85] on html "11 Questions 1 How would you describe [PERSON_NAME] and Friends and each charac…" at bounding box center [254, 129] width 508 height 258
click at [387, 97] on div "Copy text to clipboard" at bounding box center [363, 96] width 68 height 10
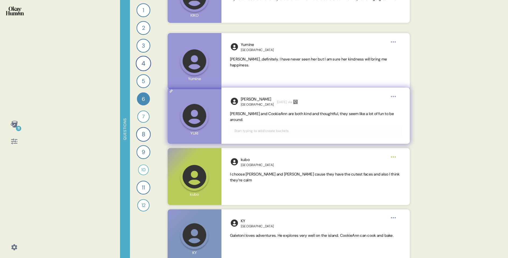
scroll to position [2744, 0]
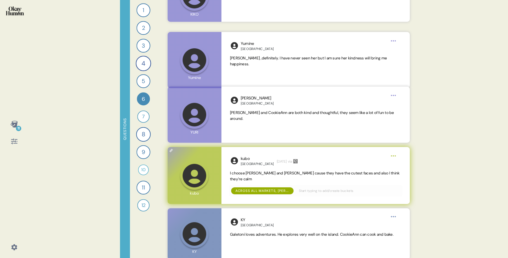
click at [396, 158] on html "11 Questions 1 How would you describe [PERSON_NAME] and Friends and each charac…" at bounding box center [254, 129] width 508 height 258
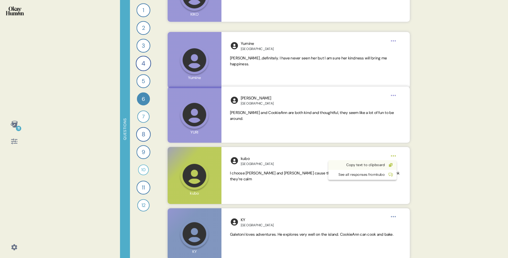
click at [381, 166] on div "Copy text to clipboard" at bounding box center [358, 165] width 53 height 5
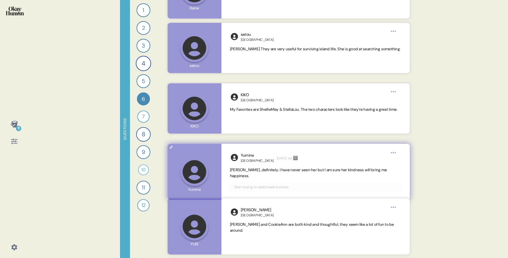
scroll to position [2629, 0]
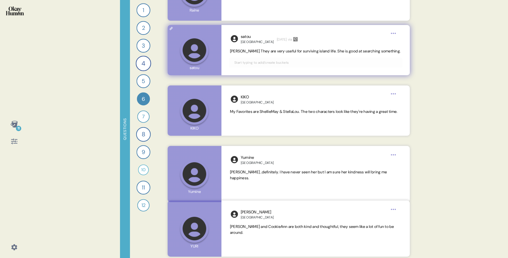
click at [261, 54] on span "Linabell Duffy They are very useful for surviving island life. She is good at s…" at bounding box center [315, 51] width 171 height 6
drag, startPoint x: 260, startPoint y: 56, endPoint x: 225, endPoint y: 53, distance: 34.3
click at [225, 53] on div "satou Japan 1 month ago via Linabell Duffy They are very useful for surviving i…" at bounding box center [316, 50] width 188 height 50
copy span "Linabell Duffy They are very useful for surviving island life. She is good at s…"
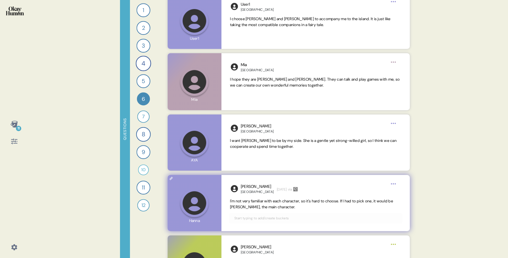
scroll to position [2212, 0]
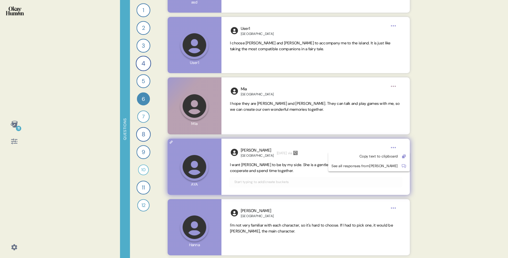
click at [393, 148] on html "11 Questions 1 How would you describe [PERSON_NAME] and Friends and each charac…" at bounding box center [254, 129] width 508 height 258
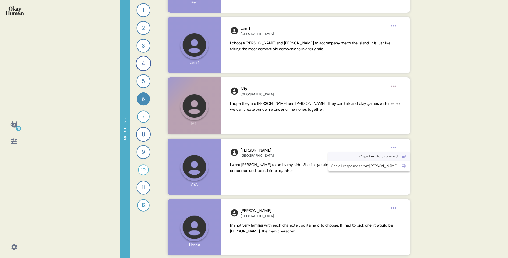
click at [380, 158] on div "Copy text to clipboard" at bounding box center [365, 156] width 67 height 5
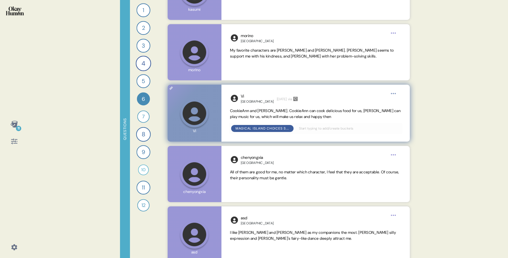
scroll to position [1891, 0]
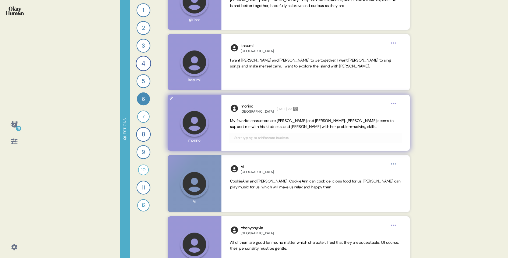
click at [398, 104] on html "11 Questions 1 How would you describe [PERSON_NAME] and Friends and each charac…" at bounding box center [254, 129] width 508 height 258
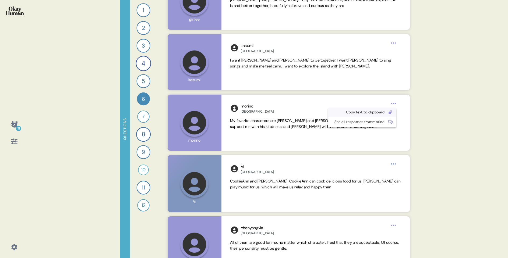
click at [385, 111] on div "Copy text to clipboard" at bounding box center [357, 112] width 53 height 5
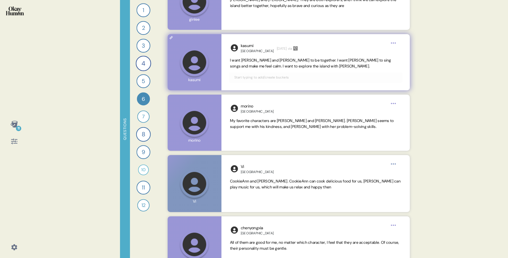
scroll to position [1811, 0]
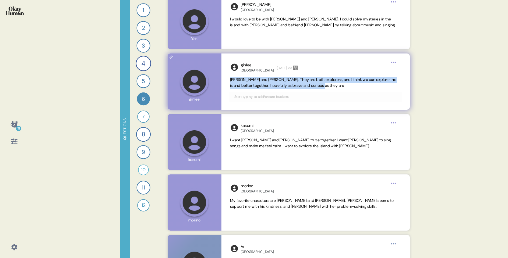
copy span "Duffy and Lena Belle. They are both explorers, and I think we can explore the i…"
drag, startPoint x: 327, startPoint y: 85, endPoint x: 226, endPoint y: 78, distance: 101.0
click at [226, 78] on div "ginlee China 1 month ago via Duffy and Lena Belle. They are both explorers, and…" at bounding box center [316, 82] width 188 height 56
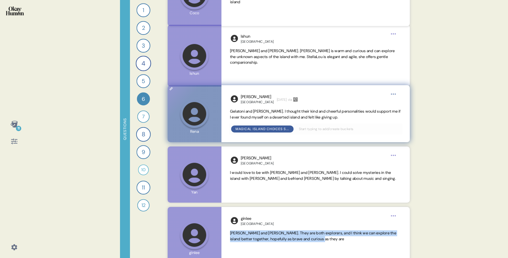
scroll to position [1654, 0]
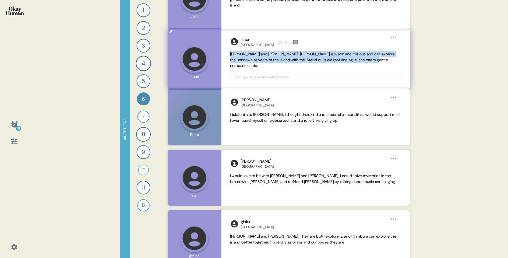
drag, startPoint x: 378, startPoint y: 61, endPoint x: 225, endPoint y: 54, distance: 153.1
click at [225, 54] on div "lshun China 1891 years ago via Duffy and StellaLou. Duffy is warm and curious a…" at bounding box center [316, 59] width 188 height 62
copy span "Duffy and StellaLou. Duffy is warm and curious and can explore the unknown aspe…"
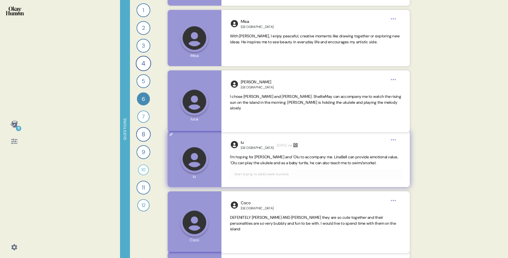
scroll to position [1429, 0]
click at [351, 162] on span "I'm hoping for LinaBell and ‘Olu to accompany me. LinaBell can provide emotiona…" at bounding box center [314, 161] width 168 height 11
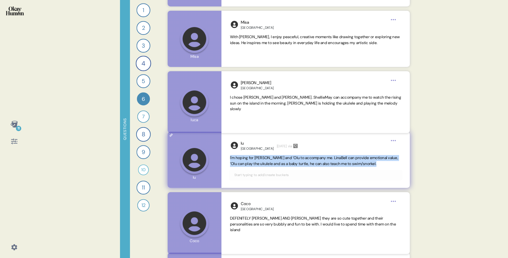
click at [351, 162] on span "I'm hoping for LinaBell and ‘Olu to accompany me. LinaBell can provide emotiona…" at bounding box center [314, 161] width 168 height 11
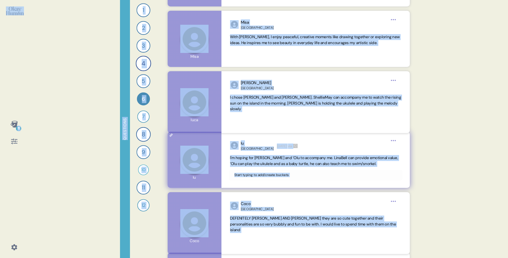
click at [351, 162] on span "I'm hoping for LinaBell and ‘Olu to accompany me. LinaBell can provide emotiona…" at bounding box center [314, 161] width 168 height 11
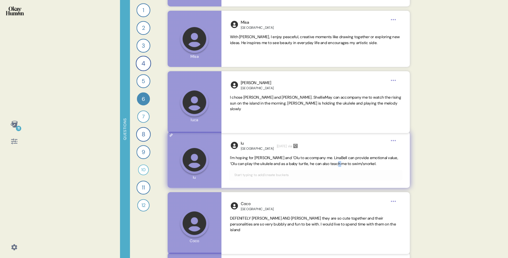
click at [351, 162] on span "I'm hoping for LinaBell and ‘Olu to accompany me. LinaBell can provide emotiona…" at bounding box center [314, 161] width 168 height 11
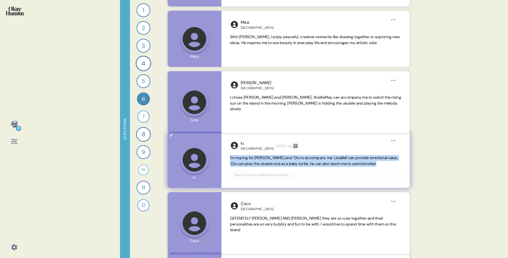
click at [351, 162] on span "I'm hoping for LinaBell and ‘Olu to accompany me. LinaBell can provide emotiona…" at bounding box center [314, 161] width 168 height 11
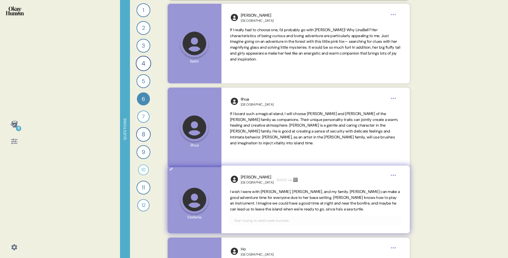
scroll to position [63, 0]
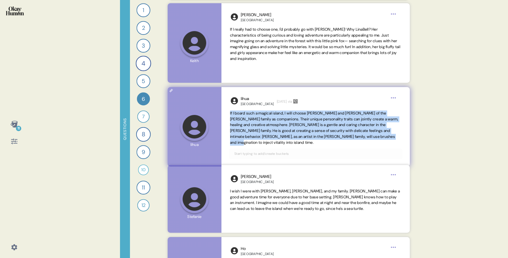
drag, startPoint x: 398, startPoint y: 137, endPoint x: 225, endPoint y: 114, distance: 174.1
click at [225, 114] on div "lihua China 1 month ago via If I board such a magical island, I will choose Shi…" at bounding box center [316, 127] width 188 height 80
copy span "If I board such a magical island, I will choose Shirley and Geradoni of the Duf…"
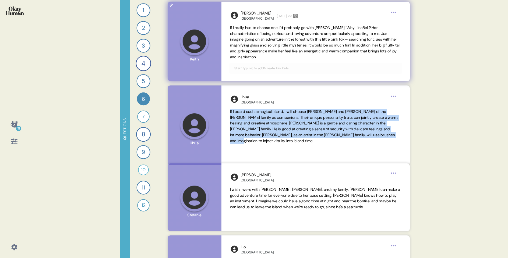
scroll to position [65, 0]
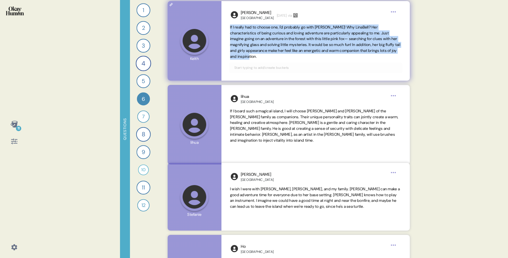
drag, startPoint x: 293, startPoint y: 56, endPoint x: 230, endPoint y: 27, distance: 70.2
click at [230, 27] on div "Keith Hong Kong 64 years ago via If I really had to choose one, I'd probably go…" at bounding box center [316, 41] width 188 height 80
copy span "If I really had to choose one, I'd probably go with LinaBell! Why LinaBell? Her…"
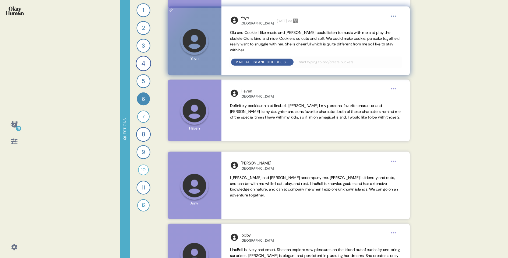
scroll to position [367, 0]
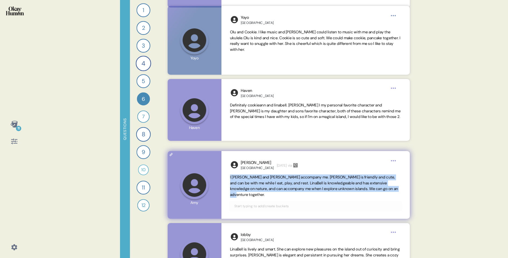
drag, startPoint x: 313, startPoint y: 192, endPoint x: 225, endPoint y: 177, distance: 88.5
click at [225, 177] on div "Amy China 1 month ago via I hope Duffy and LinaBell accompany me. Duffy is frie…" at bounding box center [316, 185] width 188 height 68
copy span "I hope Duffy and LinaBell accompany me. Duffy is friendly and cute, and can be …"
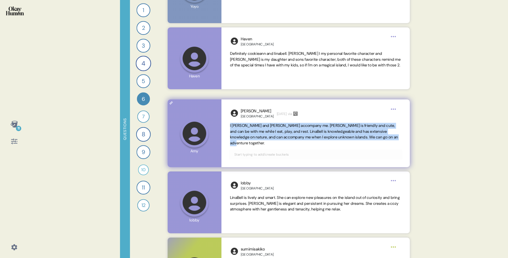
scroll to position [421, 0]
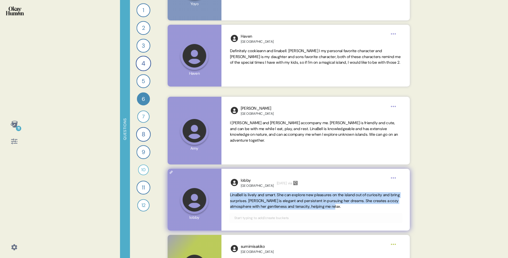
drag, startPoint x: 363, startPoint y: 207, endPoint x: 228, endPoint y: 197, distance: 135.0
click at [228, 197] on div "lobby China 1 month ago via LinaBell is lively and smart. She can explore new p…" at bounding box center [316, 200] width 188 height 62
copy span "LinaBell is lively and smart. She can explore new pleasures on the island out o…"
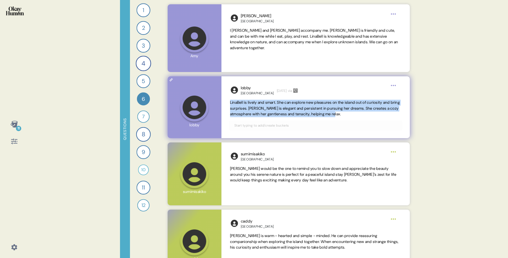
scroll to position [515, 0]
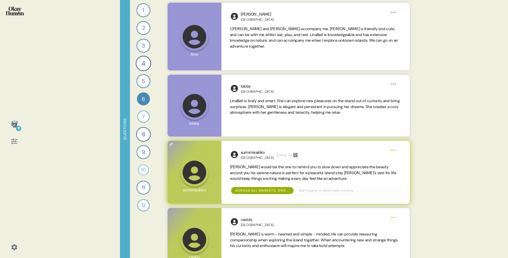
click at [337, 181] on span "Duffy would be the one to remind you to slow down and appreciate the beauty aro…" at bounding box center [315, 174] width 171 height 18
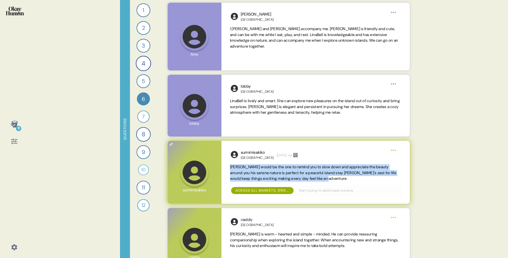
drag, startPoint x: 340, startPoint y: 180, endPoint x: 224, endPoint y: 170, distance: 116.0
click at [224, 170] on div "sumimisakiko Japan 1 month ago via Duffy would be the one to remind you to slow…" at bounding box center [316, 172] width 188 height 63
copy span "Duffy would be the one to remind you to slow down and appreciate the beauty aro…"
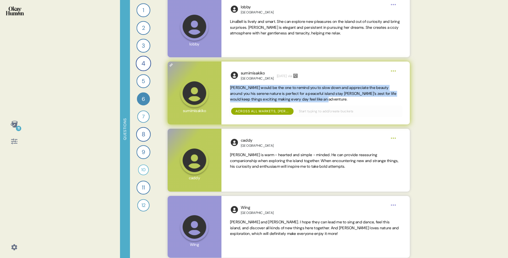
scroll to position [595, 0]
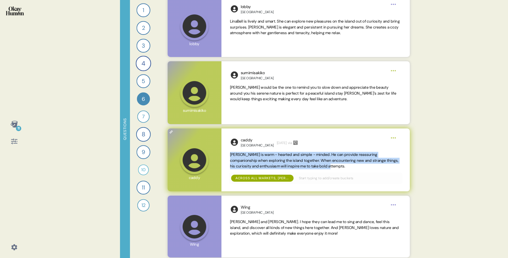
drag, startPoint x: 358, startPoint y: 166, endPoint x: 224, endPoint y: 153, distance: 134.7
click at [224, 153] on div "caddy China 1 month ago via Duffy is warm - hearted and simple - minded. He can…" at bounding box center [316, 160] width 188 height 63
copy span "Duffy is warm - hearted and simple - minded. He can provide reassuring companio…"
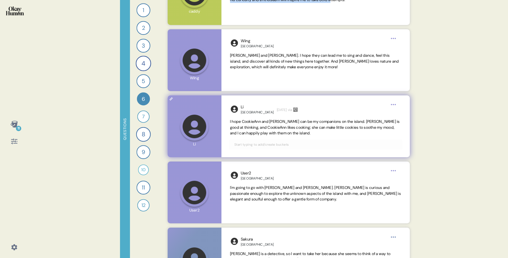
scroll to position [763, 0]
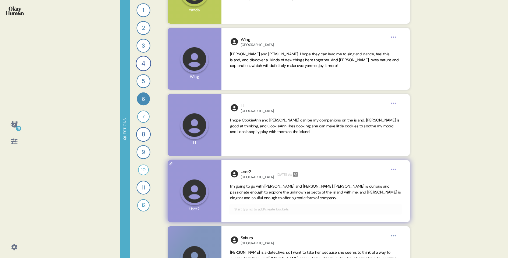
drag, startPoint x: 327, startPoint y: 204, endPoint x: 252, endPoint y: 197, distance: 74.9
click at [252, 197] on div "User2 China 1892 years ago via I'm going to go with Duffy and StellaLou. Duffy …" at bounding box center [316, 191] width 188 height 62
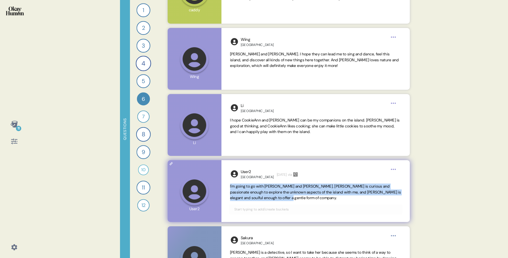
drag, startPoint x: 293, startPoint y: 200, endPoint x: 229, endPoint y: 189, distance: 64.9
click at [229, 189] on div "User2 China 1892 years ago via I'm going to go with Duffy and StellaLou. Duffy …" at bounding box center [316, 191] width 188 height 62
copy span "I'm going to go with Duffy and StellaLou. Duffy is curious and passionate enoug…"
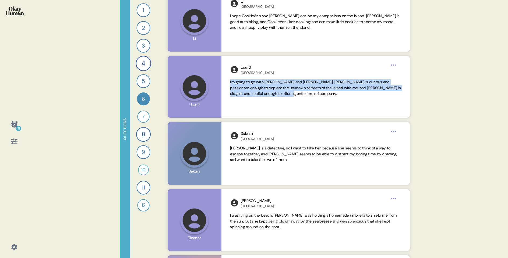
scroll to position [868, 0]
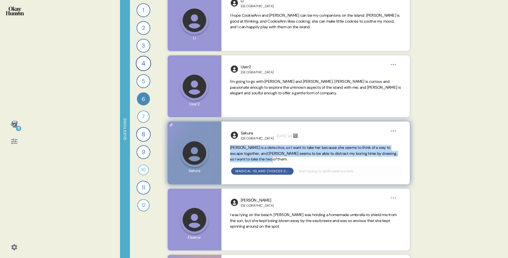
drag, startPoint x: 304, startPoint y: 161, endPoint x: 227, endPoint y: 151, distance: 77.2
click at [227, 150] on div "Sakura Japan 1 month ago via Lina Belle is a detective, so I want to take her b…" at bounding box center [316, 153] width 188 height 63
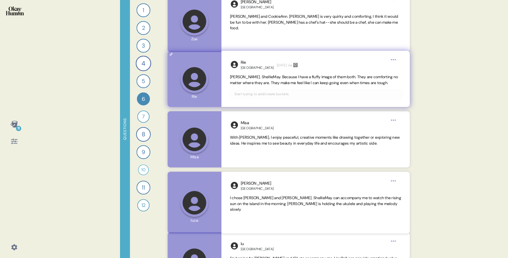
scroll to position [1339, 0]
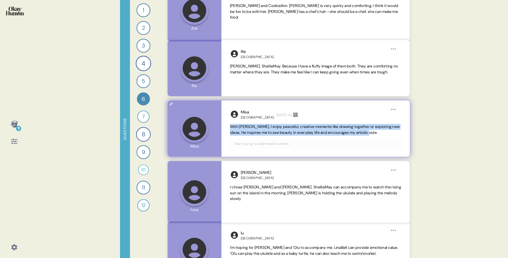
drag, startPoint x: 398, startPoint y: 132, endPoint x: 229, endPoint y: 128, distance: 169.7
click at [229, 128] on div "Misa Japan 1 month ago via With Gelatoni, I enjoy peaceful, creative moments li…" at bounding box center [316, 129] width 188 height 56
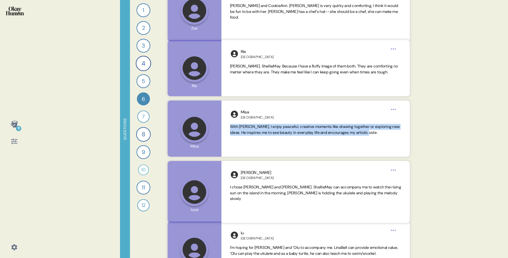
scroll to position [1366, 0]
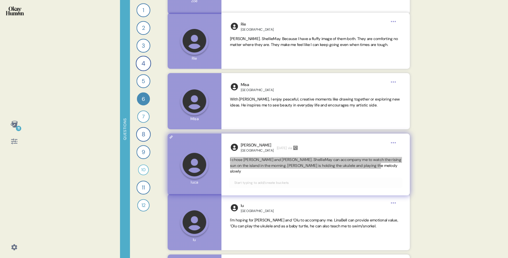
drag, startPoint x: 398, startPoint y: 166, endPoint x: 227, endPoint y: 159, distance: 171.1
click at [227, 159] on div "luca China 1 month ago via I chose ShellieMay and Olu Mel. ShellieMay can accom…" at bounding box center [316, 165] width 188 height 62
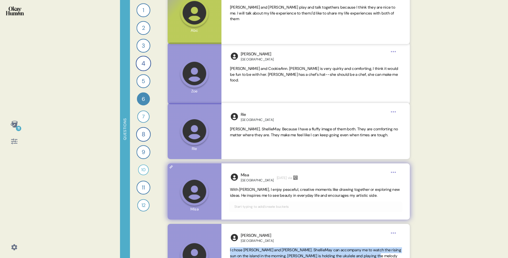
scroll to position [1252, 0]
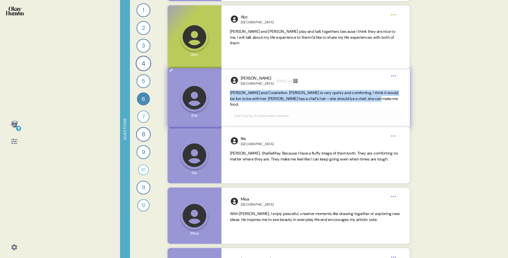
drag, startPoint x: 389, startPoint y: 99, endPoint x: 225, endPoint y: 89, distance: 164.3
click at [225, 89] on div "Zoe China 1894 years ago via LinaBell and CookieAnn. LinaBell is very quirky an…" at bounding box center [316, 98] width 188 height 62
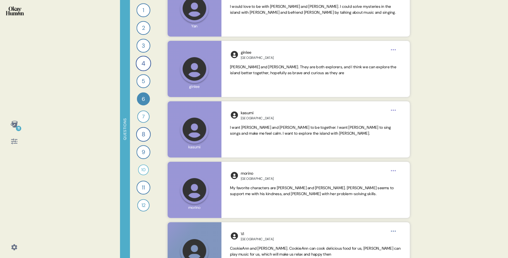
scroll to position [1838, 0]
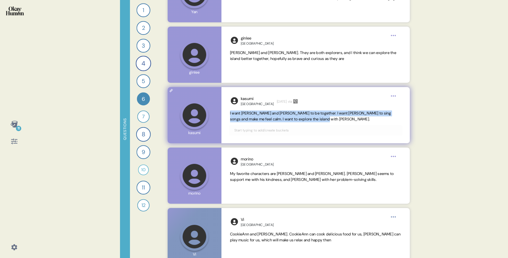
drag, startPoint x: 330, startPoint y: 120, endPoint x: 227, endPoint y: 115, distance: 103.3
click at [227, 115] on div "kasumi Japan 1 month ago via I want Ol Mel and Leena Bell to be together. I wan…" at bounding box center [316, 115] width 188 height 56
